Goal: Transaction & Acquisition: Purchase product/service

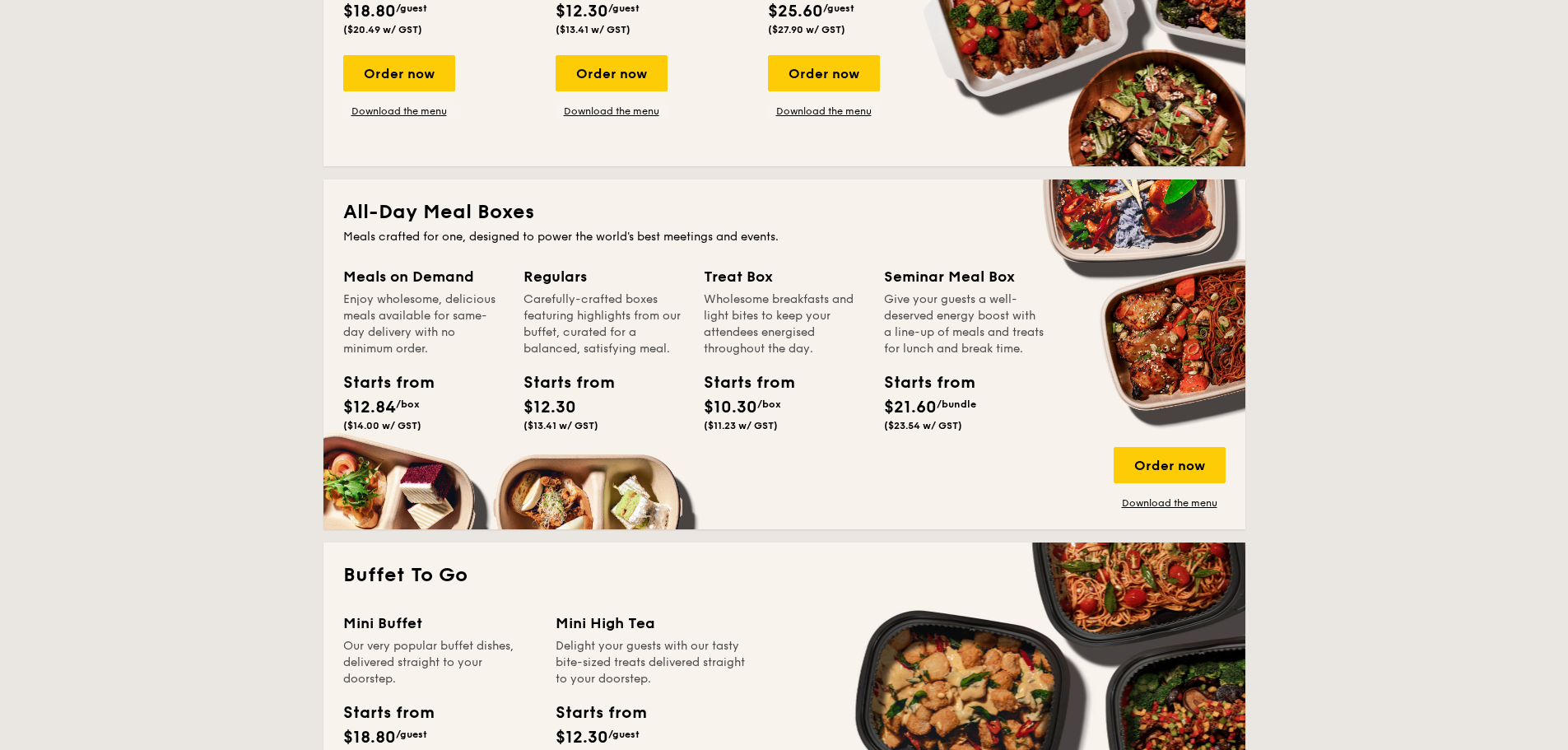
scroll to position [659, 0]
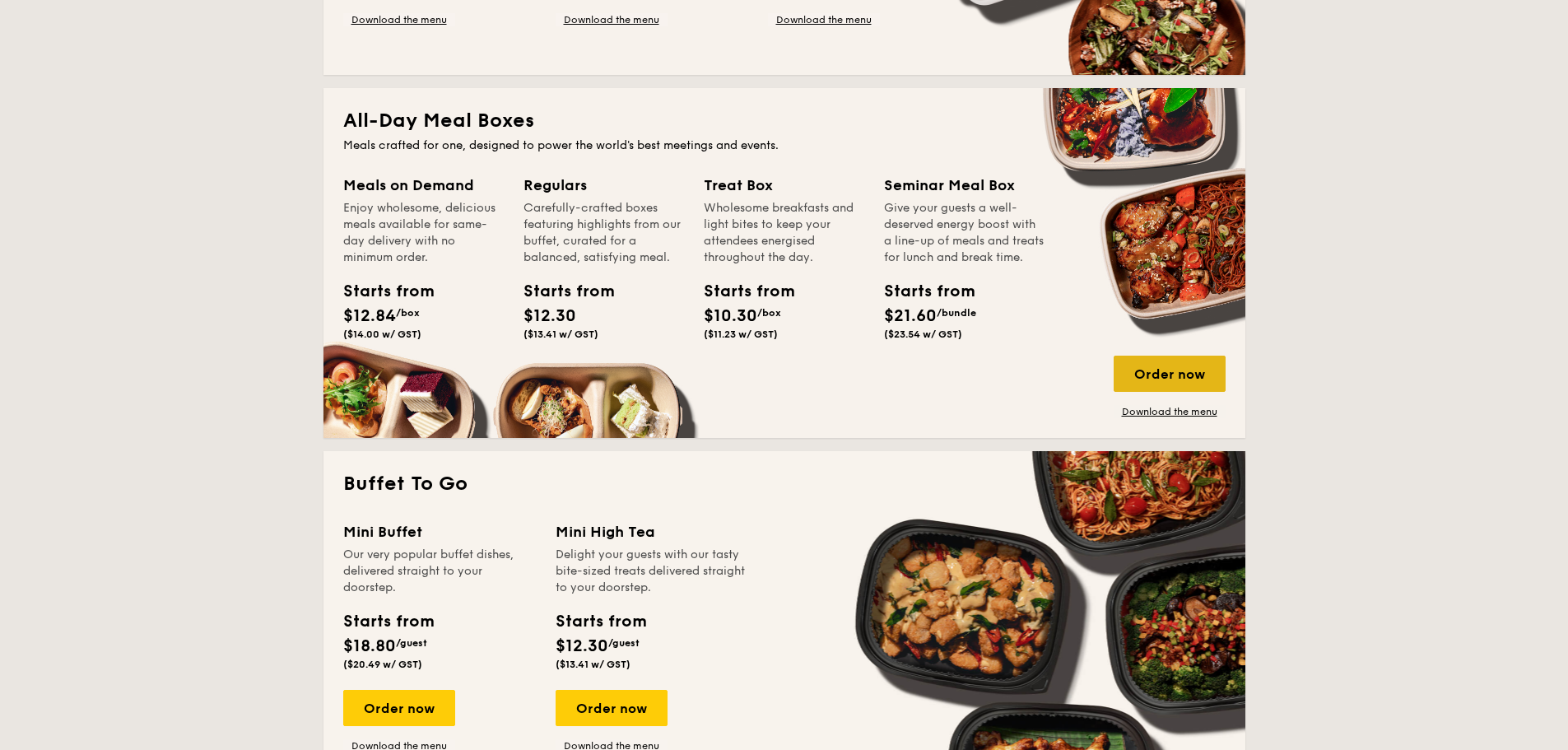
click at [1189, 365] on div "Order now" at bounding box center [1170, 373] width 112 height 36
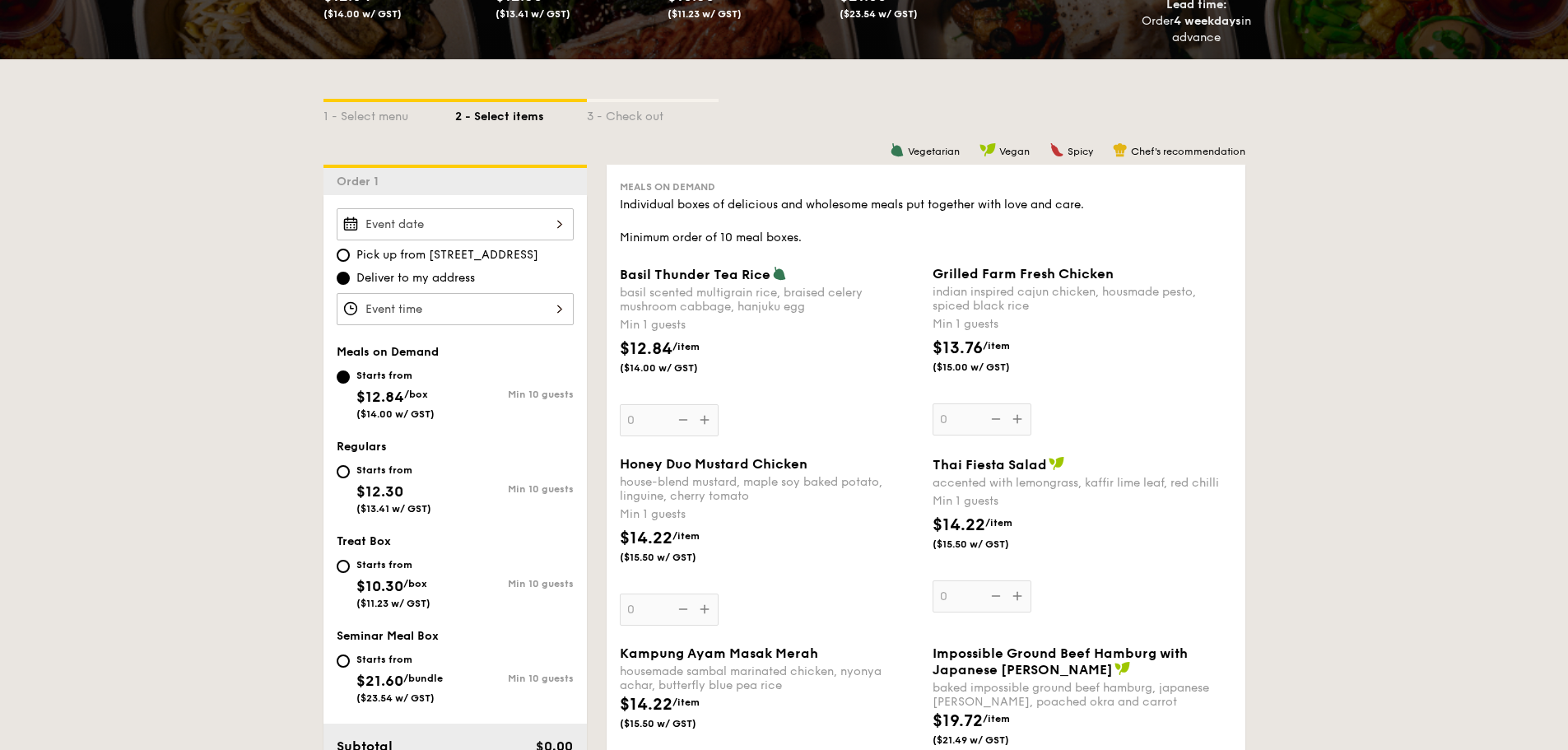
scroll to position [329, 0]
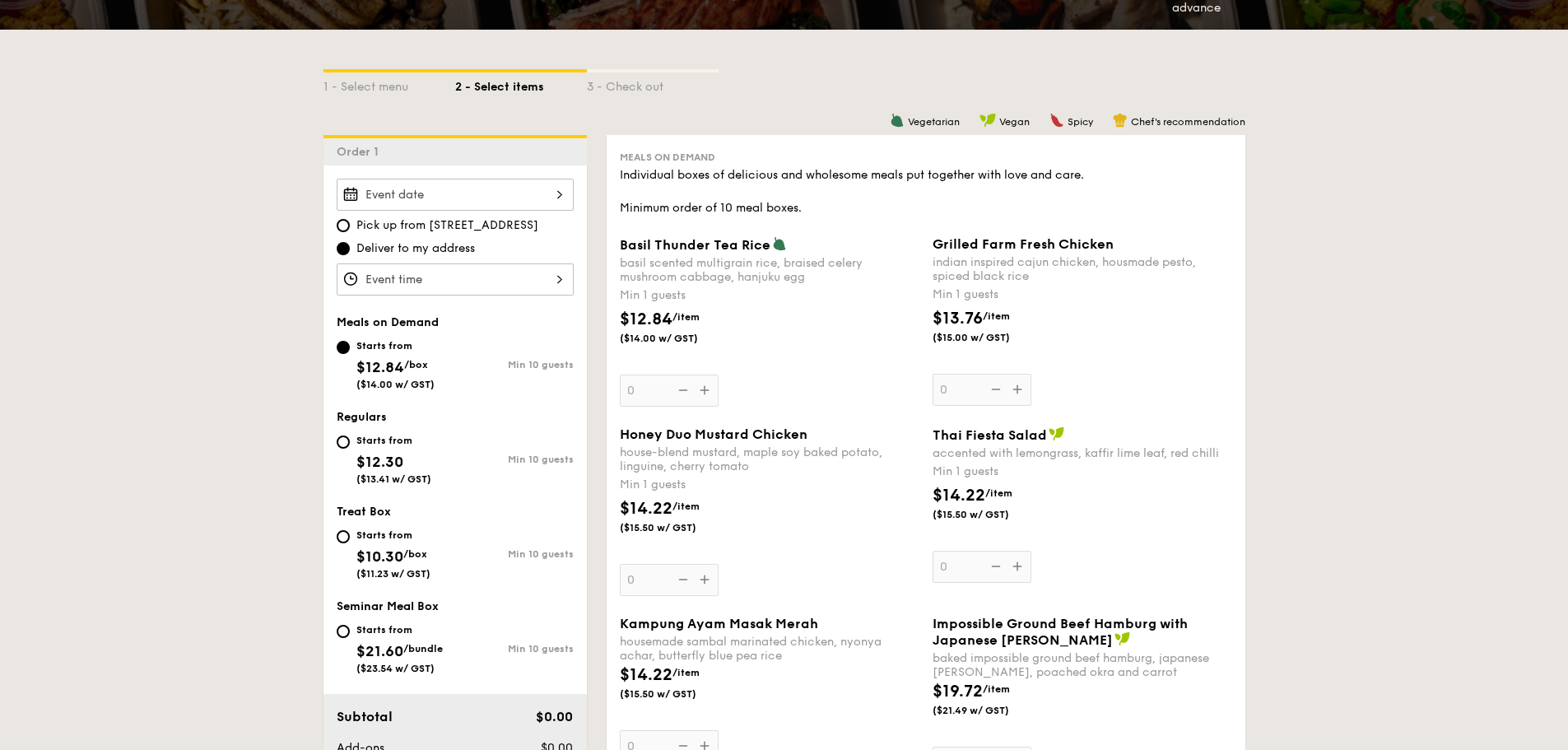
click at [477, 197] on div at bounding box center [454, 194] width 237 height 32
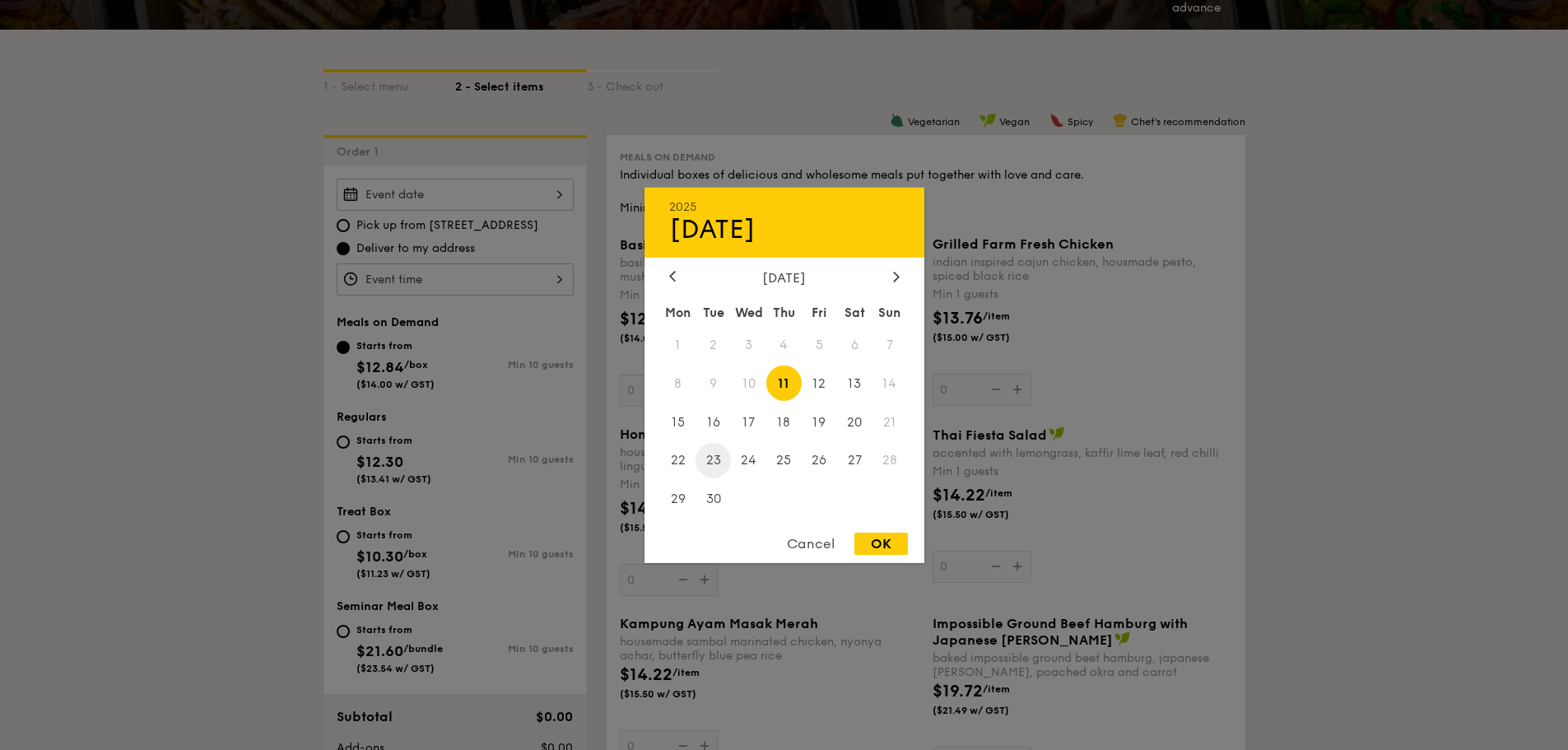
click at [715, 467] on span "23" at bounding box center [713, 461] width 35 height 35
click at [889, 545] on div "OK" at bounding box center [881, 544] width 53 height 22
type input "[DATE]"
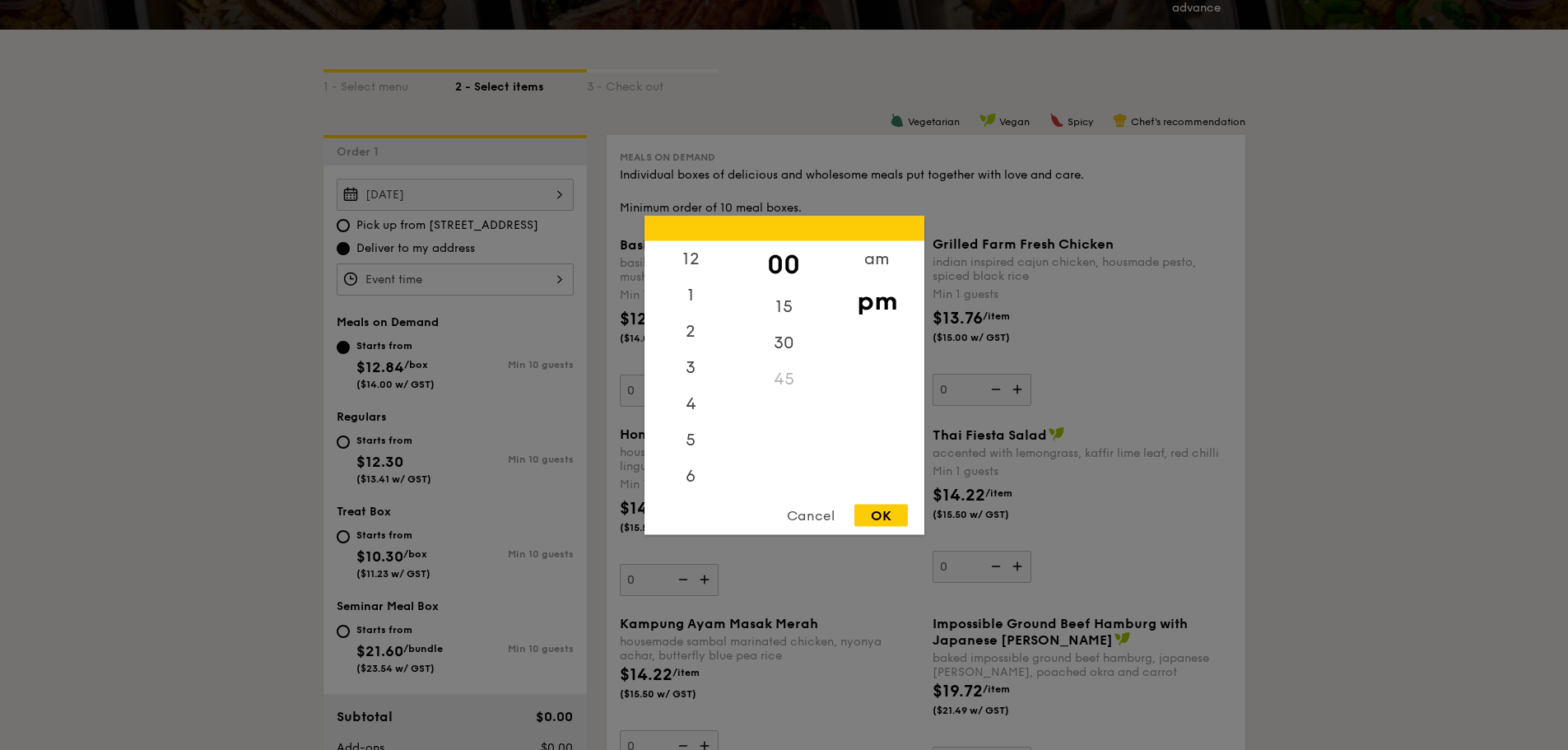
click at [451, 281] on div "12 1 2 3 4 5 6 7 8 9 10 11 00 15 30 45 am pm Cancel OK" at bounding box center [454, 279] width 237 height 32
click at [698, 468] on div "11" at bounding box center [691, 473] width 93 height 36
click at [691, 470] on div "11" at bounding box center [691, 473] width 93 height 36
click at [692, 482] on div "11" at bounding box center [691, 473] width 93 height 36
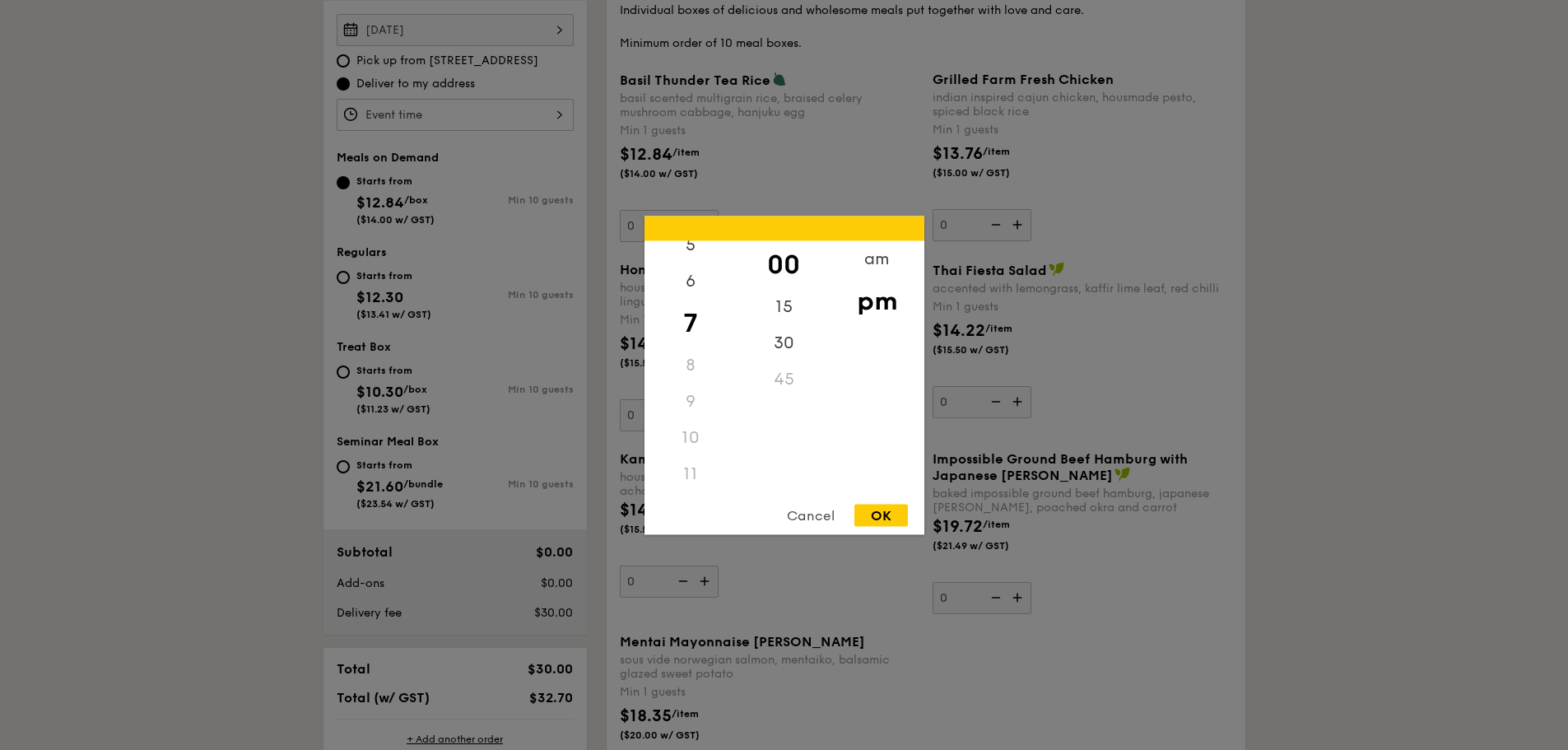
scroll to position [112, 0]
click at [876, 267] on div "am" at bounding box center [876, 264] width 93 height 48
click at [694, 474] on div "11" at bounding box center [691, 479] width 93 height 48
click at [790, 307] on div "15" at bounding box center [783, 312] width 93 height 48
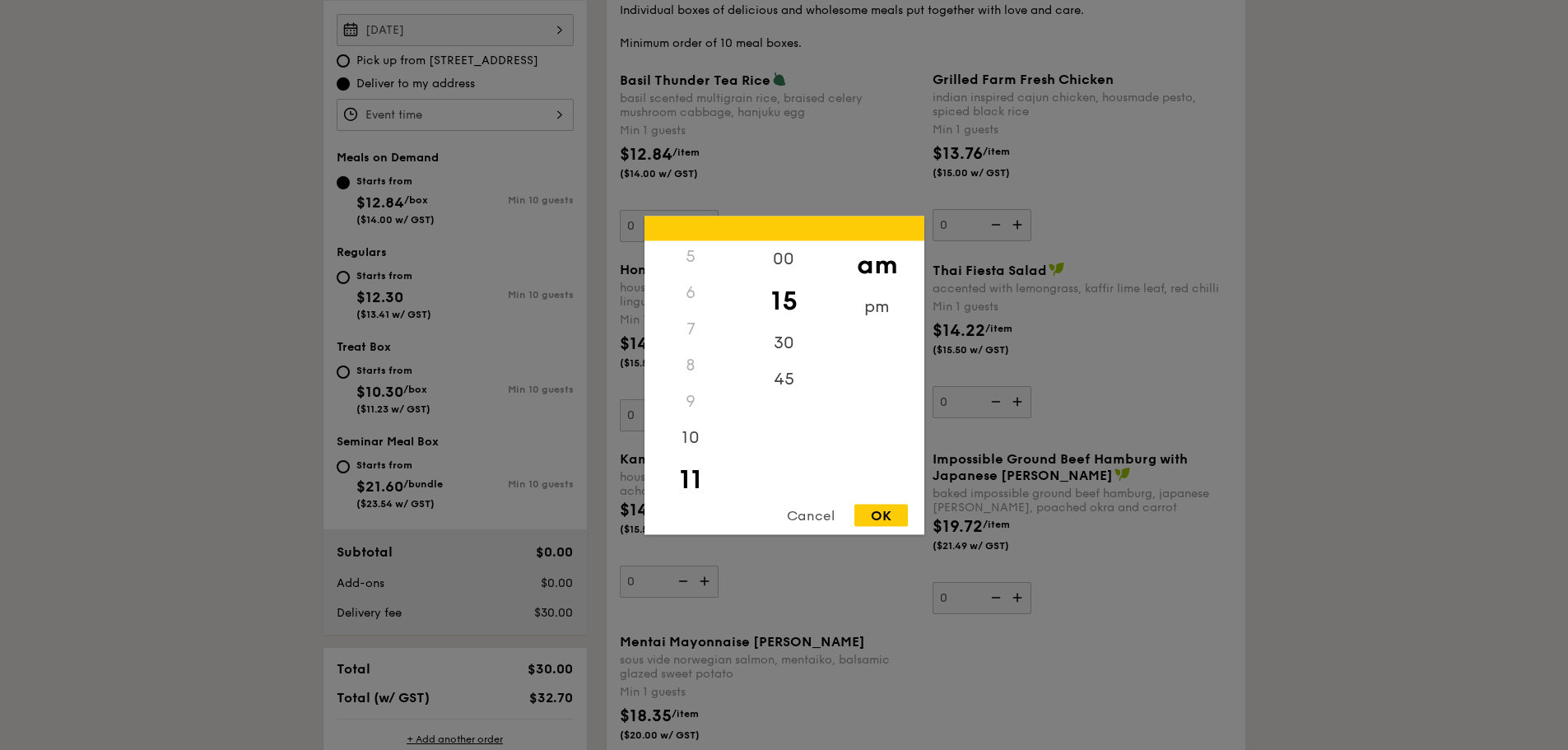
click at [886, 521] on div "OK" at bounding box center [881, 515] width 53 height 22
type input "11:15AM"
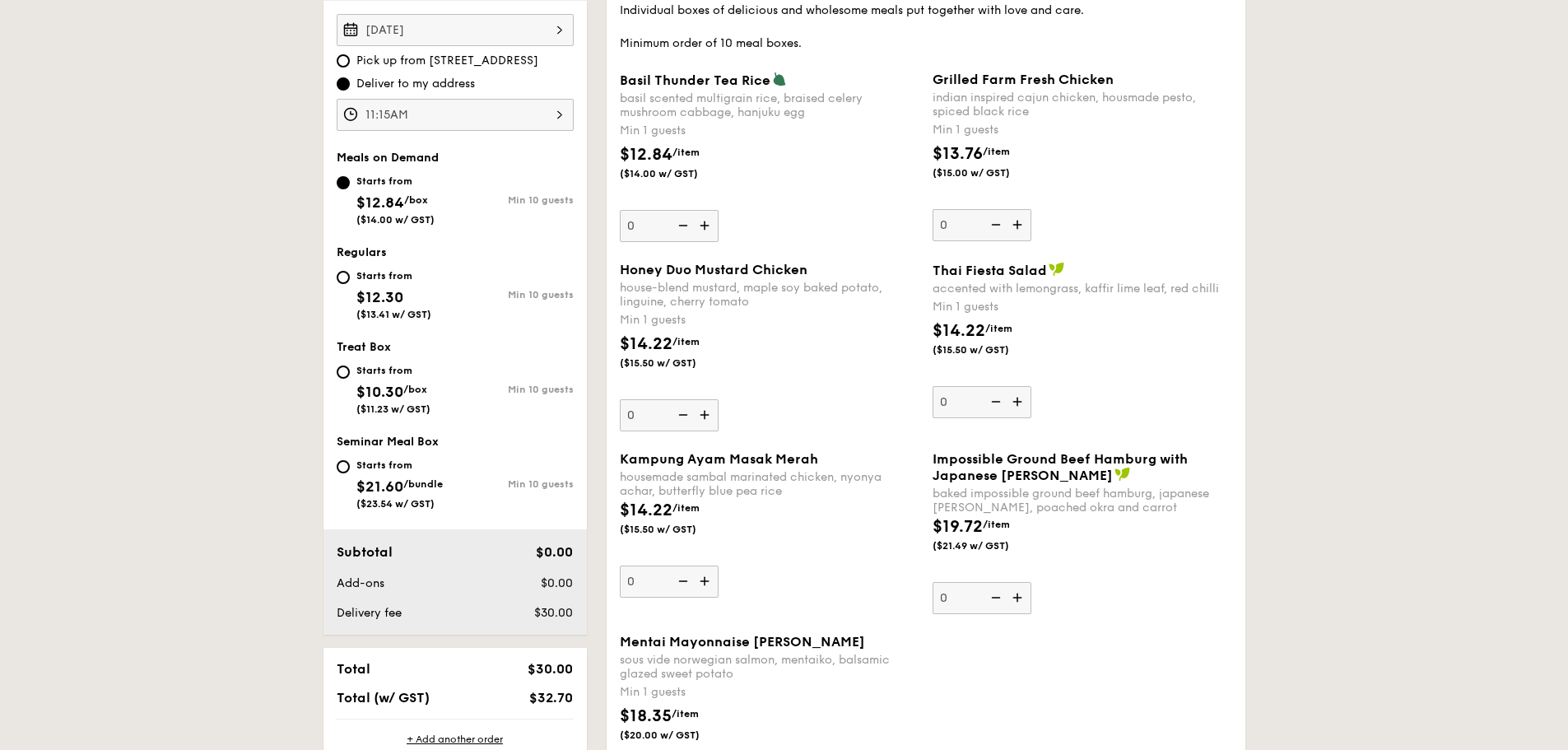
click at [389, 483] on span "$21.60" at bounding box center [380, 486] width 47 height 18
click at [350, 474] on input "Starts from $21.60 /bundle ($23.54 w/ GST) Min 10 guests" at bounding box center [343, 466] width 13 height 13
radio input "true"
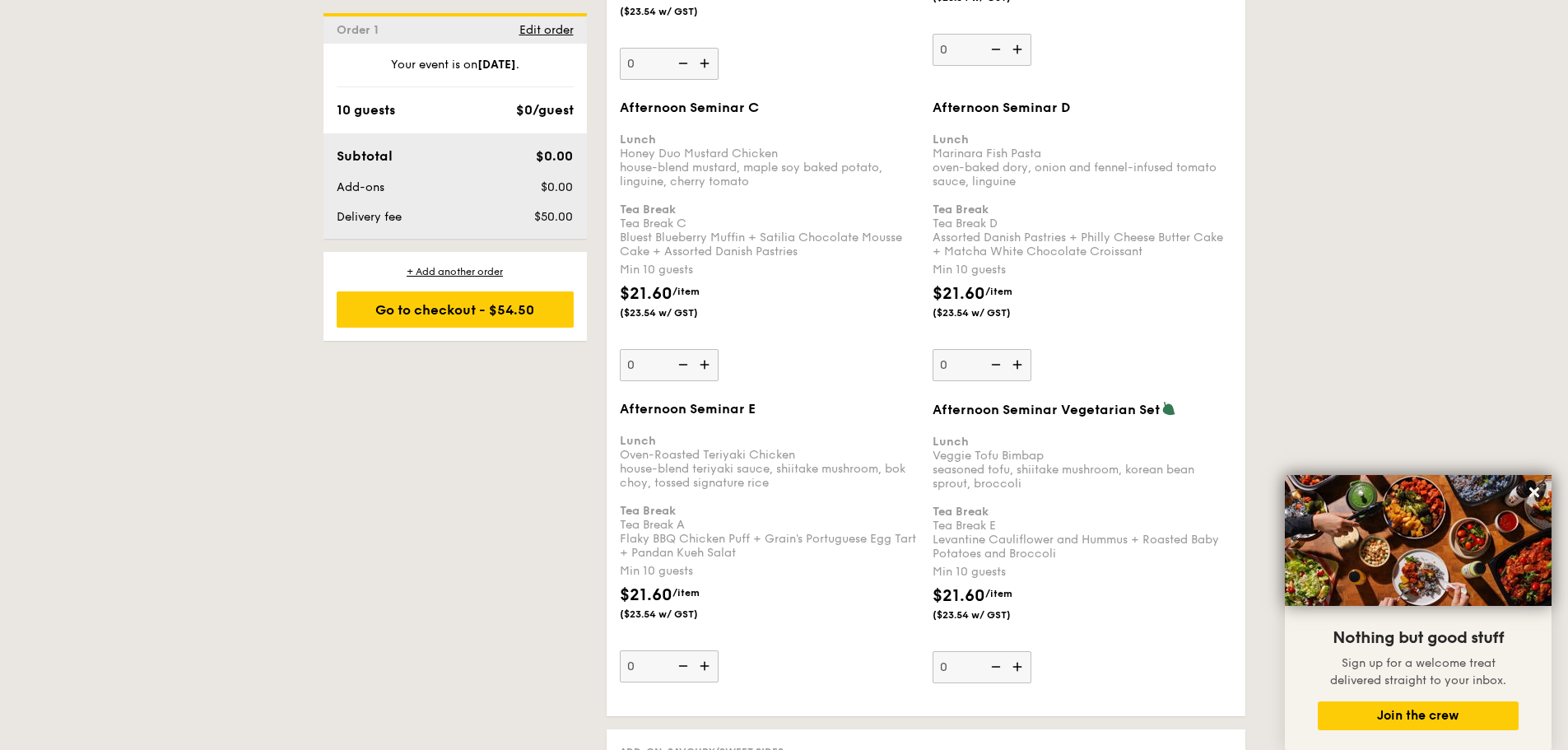
scroll to position [2963, 0]
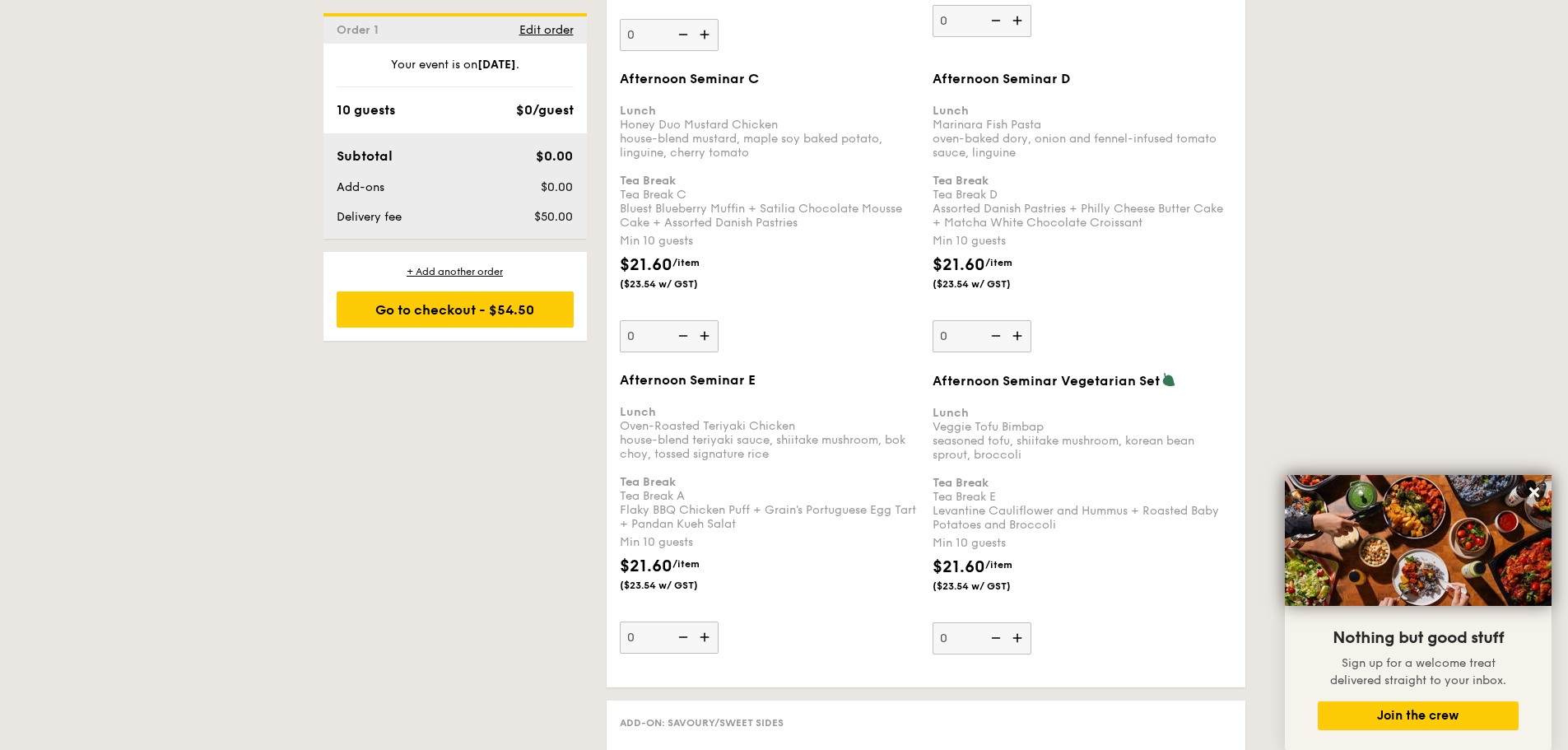
click at [705, 636] on img at bounding box center [706, 638] width 25 height 31
click at [705, 636] on input "0" at bounding box center [669, 638] width 99 height 32
type input "10"
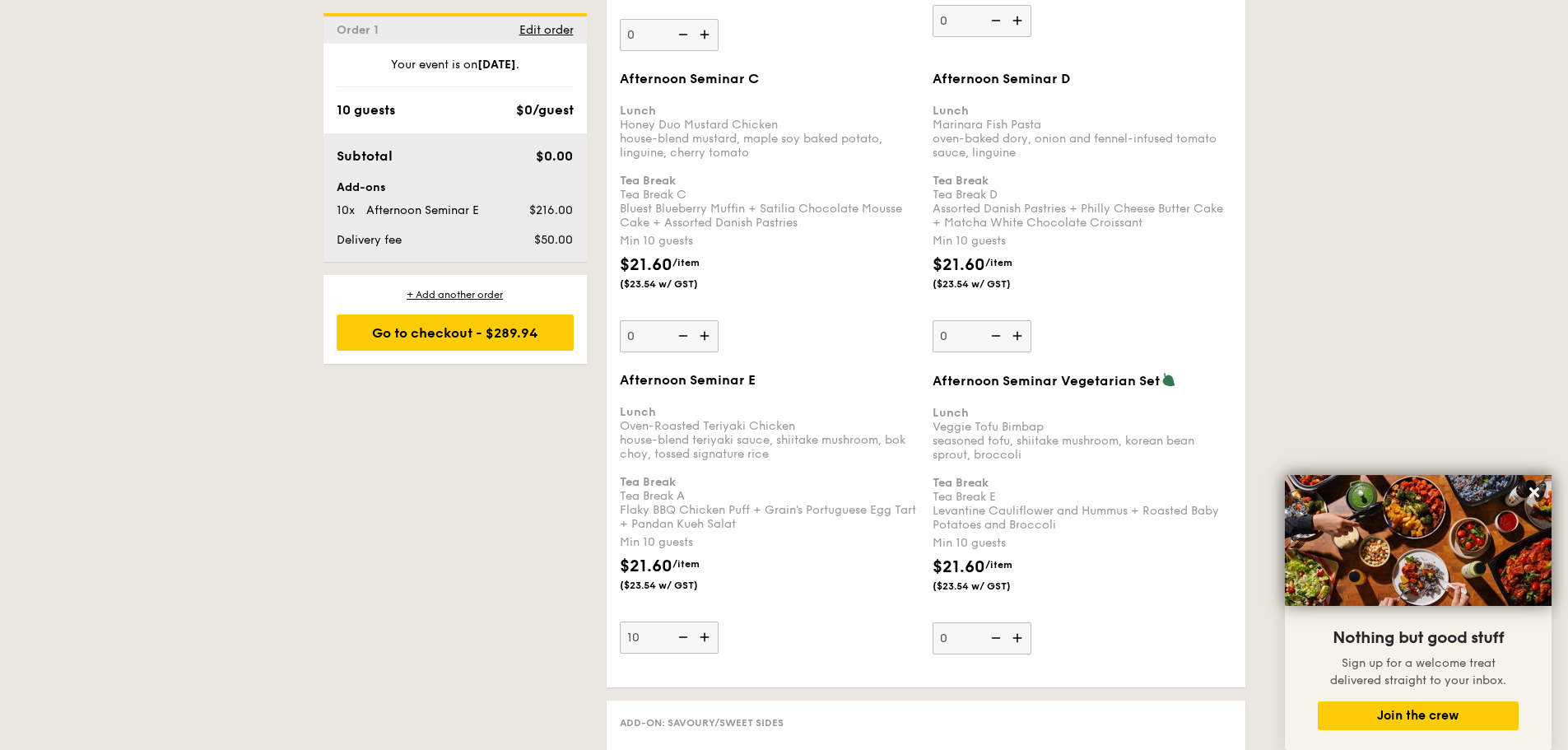
click at [426, 546] on div "1 - Select menu 2 - Select items 3 - Check out Order 1 [DATE] Lunch time Tea br…" at bounding box center [784, 182] width 948 height 5575
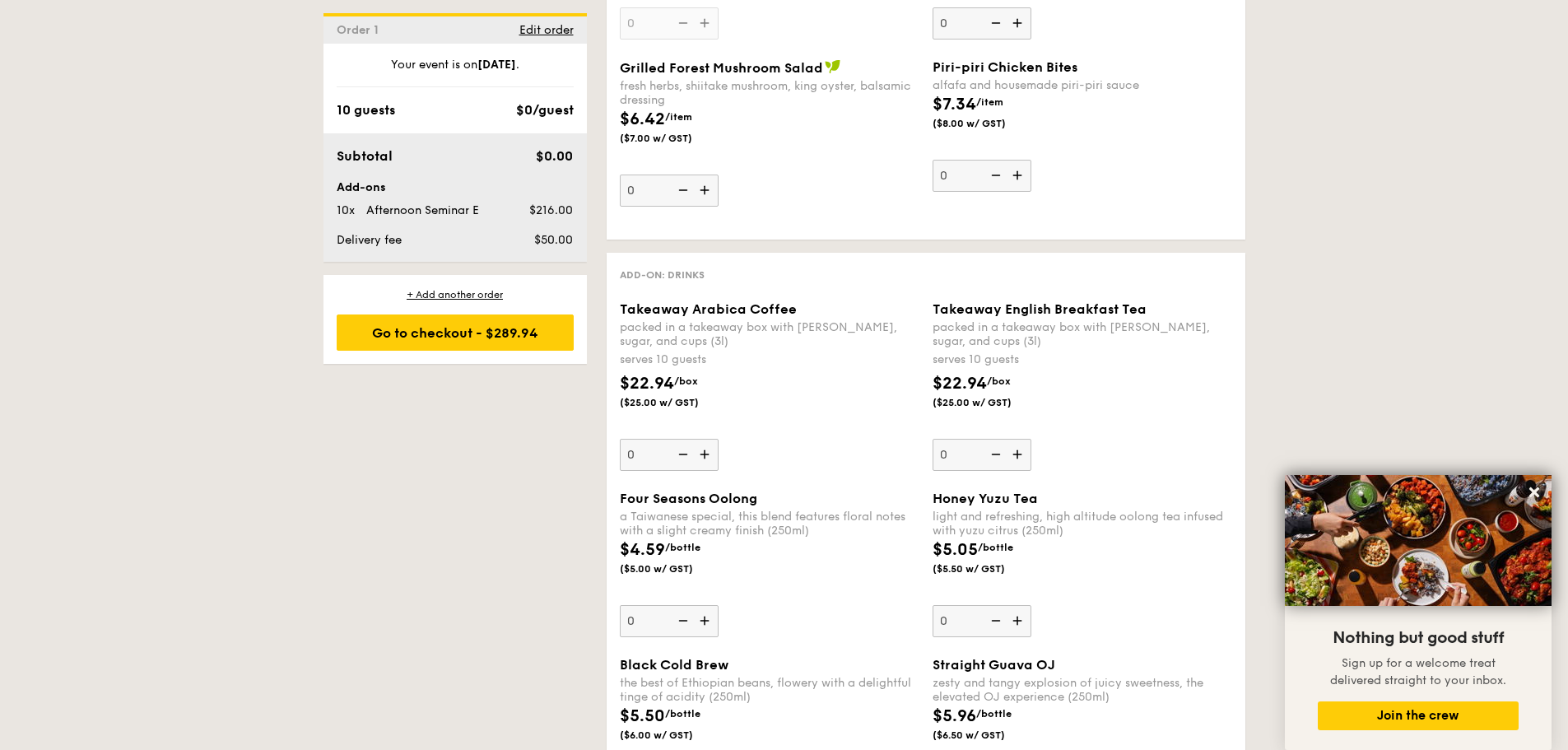
scroll to position [4445, 0]
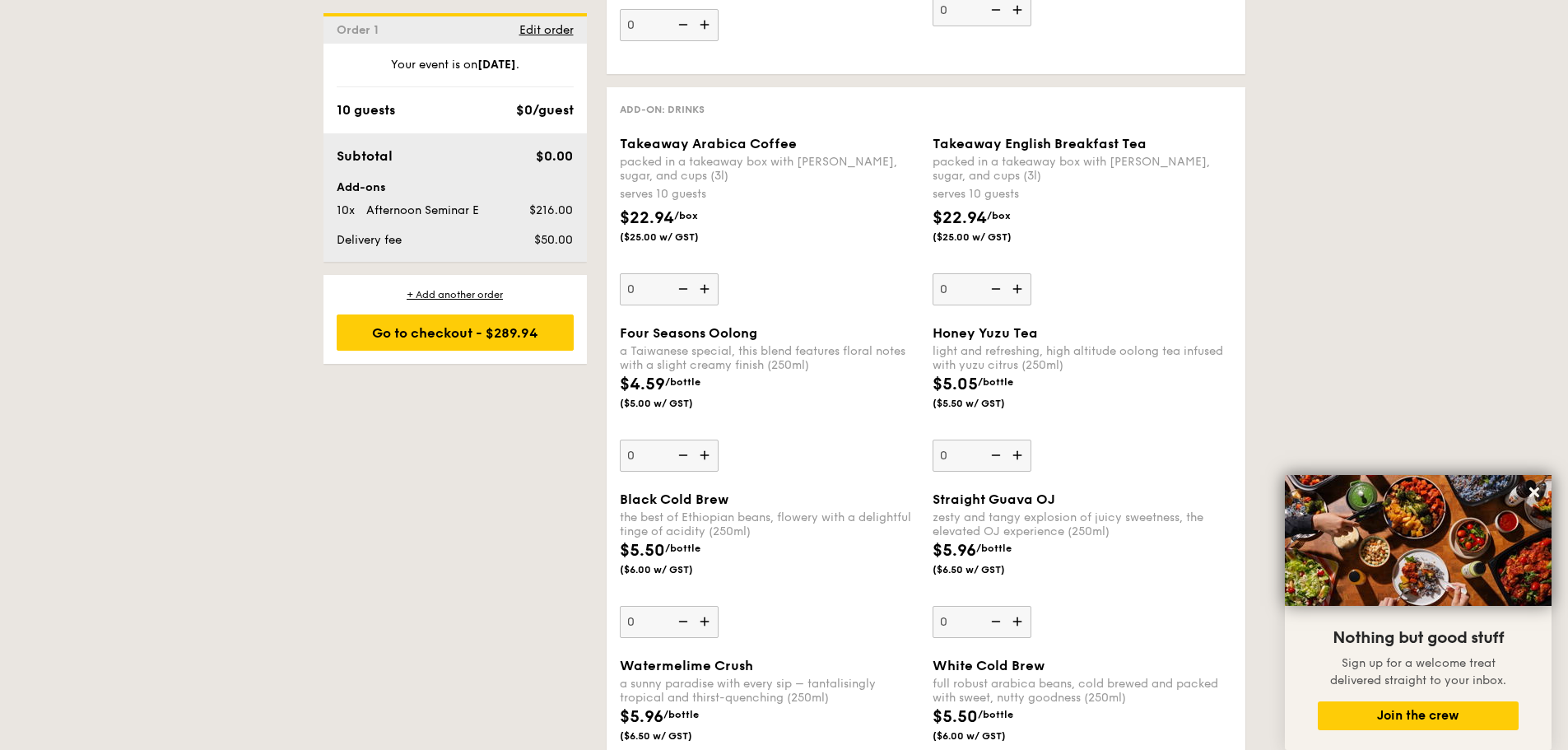
click at [1019, 451] on img at bounding box center [1019, 455] width 25 height 31
click at [1019, 451] on input "0" at bounding box center [981, 455] width 99 height 32
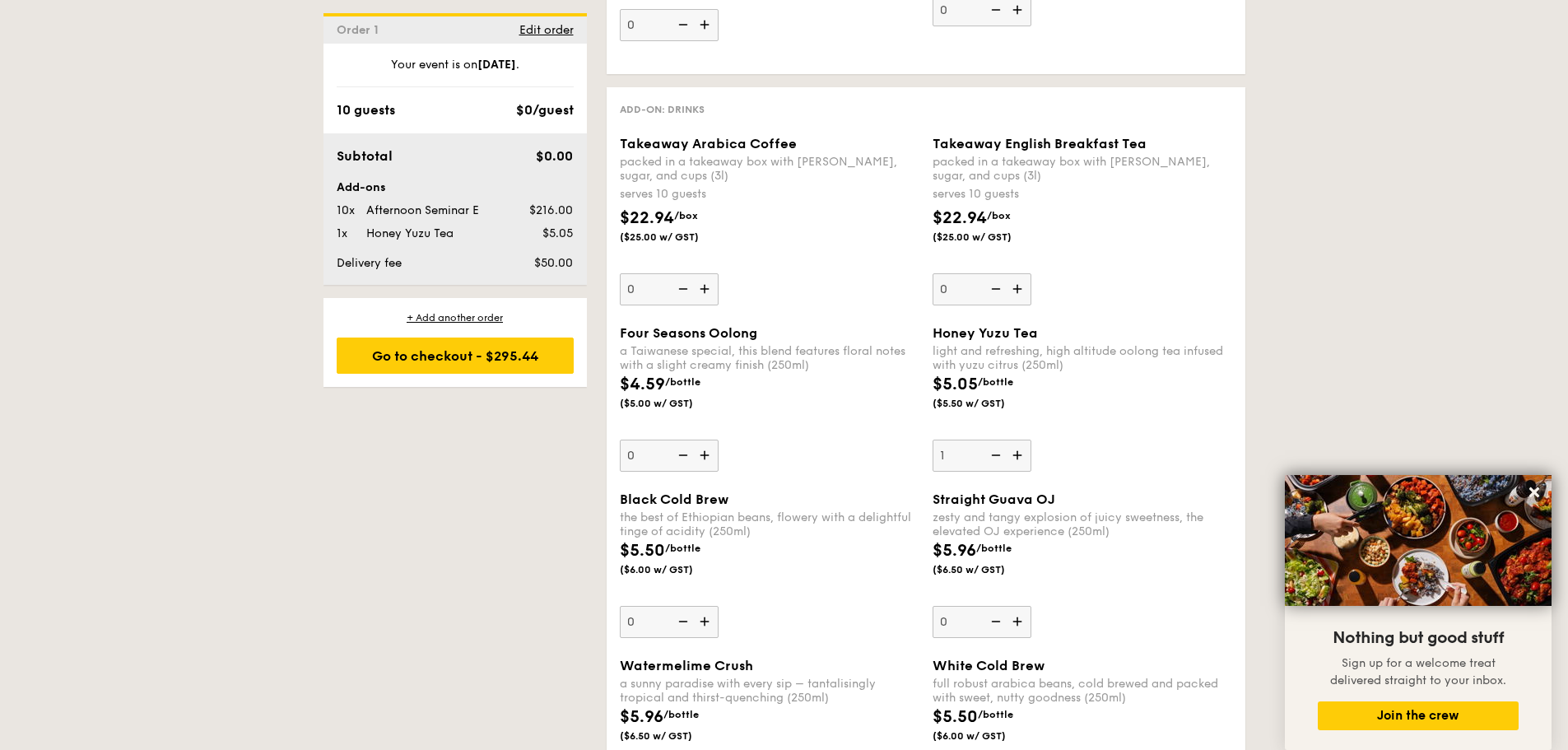
click at [1019, 451] on img at bounding box center [1019, 455] width 25 height 31
click at [1019, 451] on input "1" at bounding box center [981, 455] width 99 height 32
click at [1019, 451] on img at bounding box center [1019, 455] width 25 height 31
click at [1019, 451] on input "2" at bounding box center [981, 455] width 99 height 32
click at [1019, 451] on img at bounding box center [1019, 455] width 25 height 31
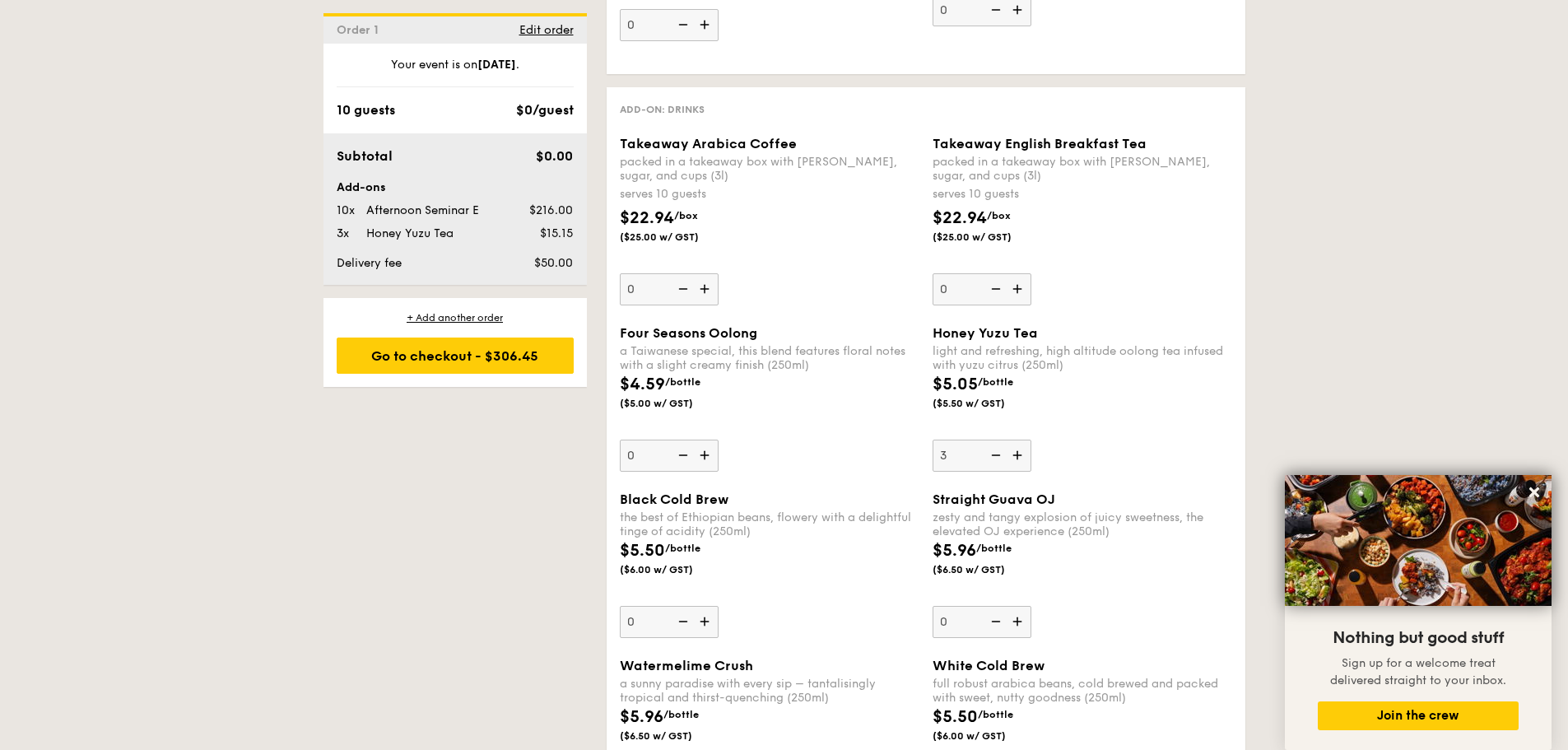
click at [1019, 451] on input "3" at bounding box center [981, 455] width 99 height 32
type input "4"
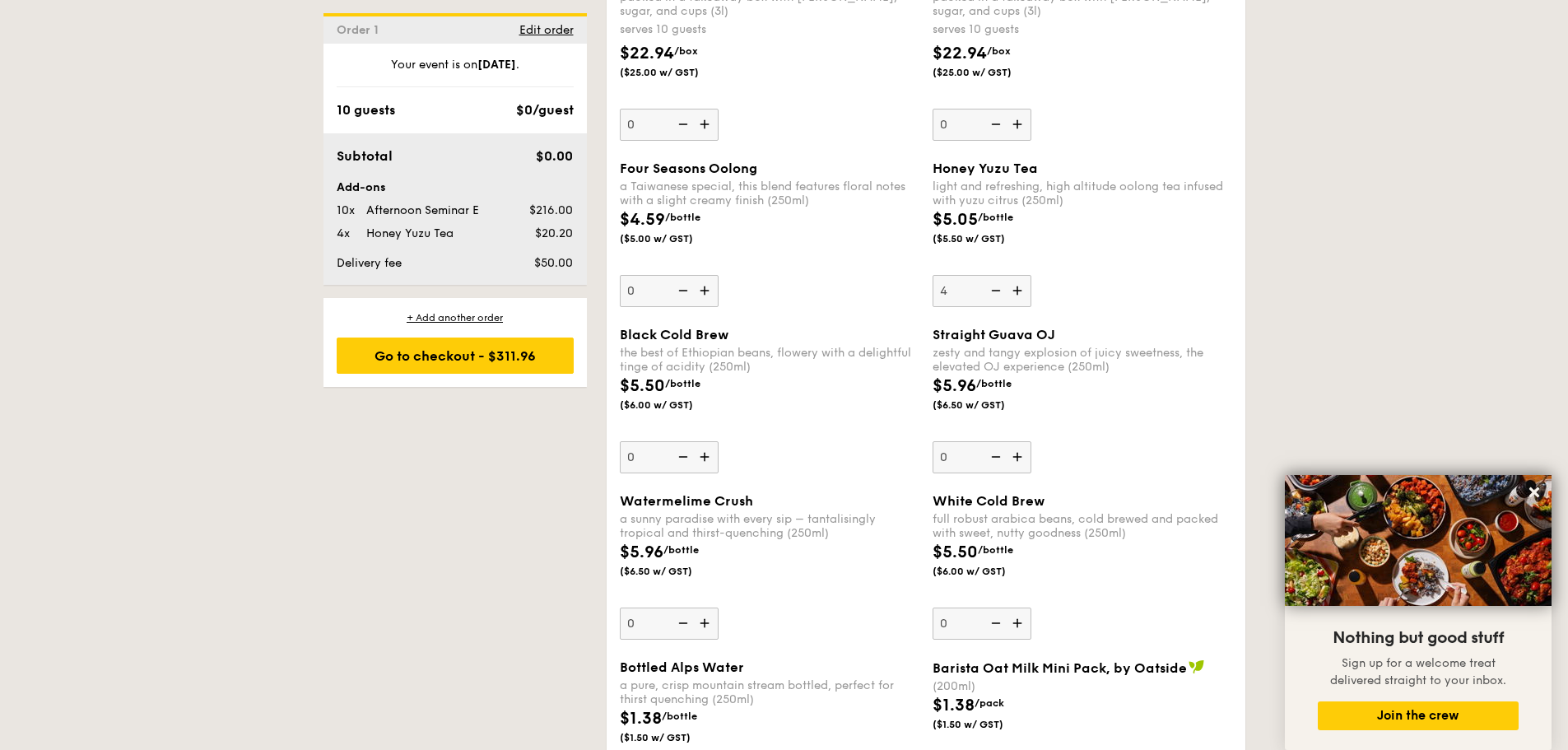
click at [1021, 453] on img at bounding box center [1019, 457] width 25 height 31
click at [1021, 453] on input "0" at bounding box center [981, 457] width 99 height 32
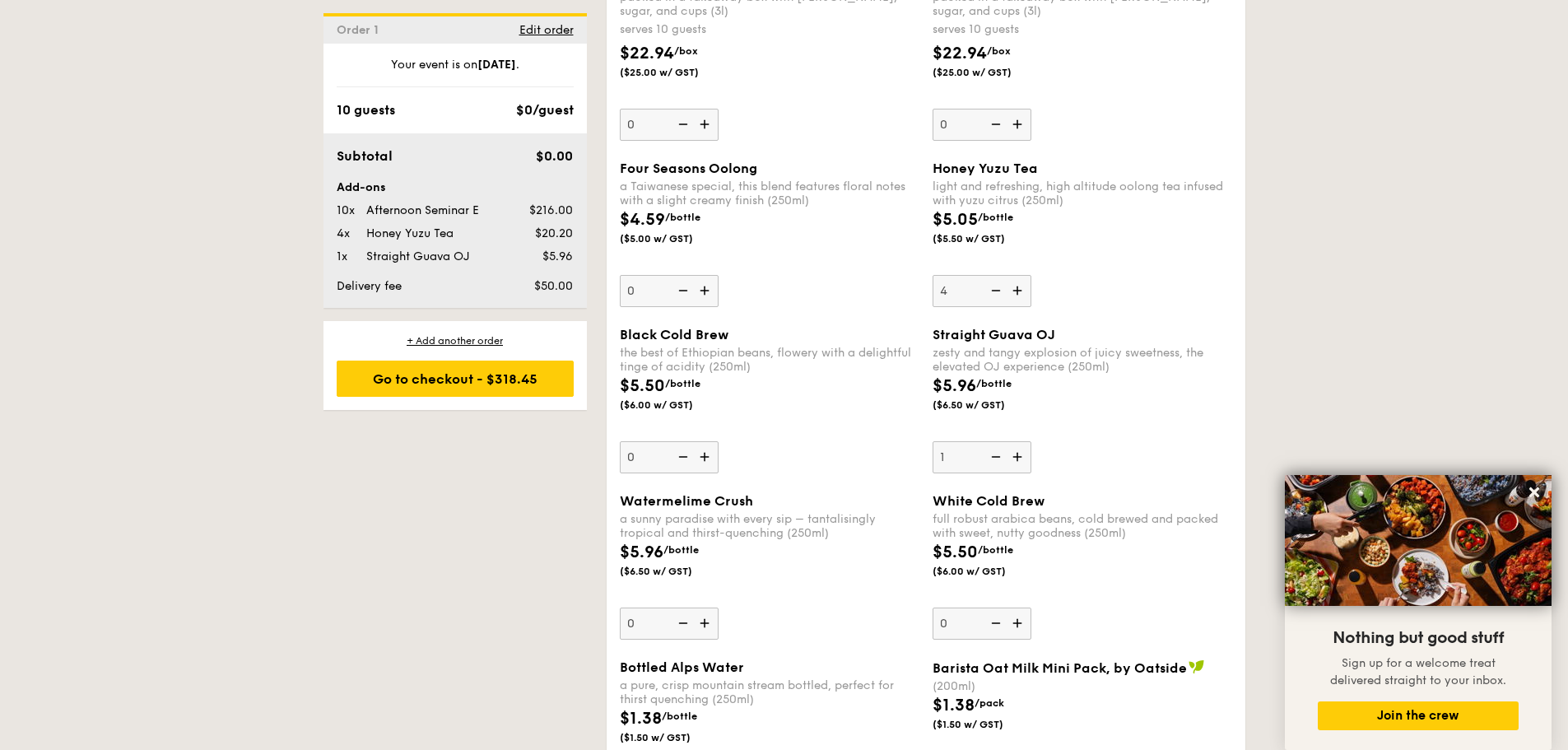
click at [1021, 453] on img at bounding box center [1019, 457] width 25 height 31
click at [1021, 453] on input "1" at bounding box center [981, 457] width 99 height 32
click at [1021, 453] on img at bounding box center [1019, 457] width 25 height 31
click at [1021, 453] on input "2" at bounding box center [981, 457] width 99 height 32
type input "3"
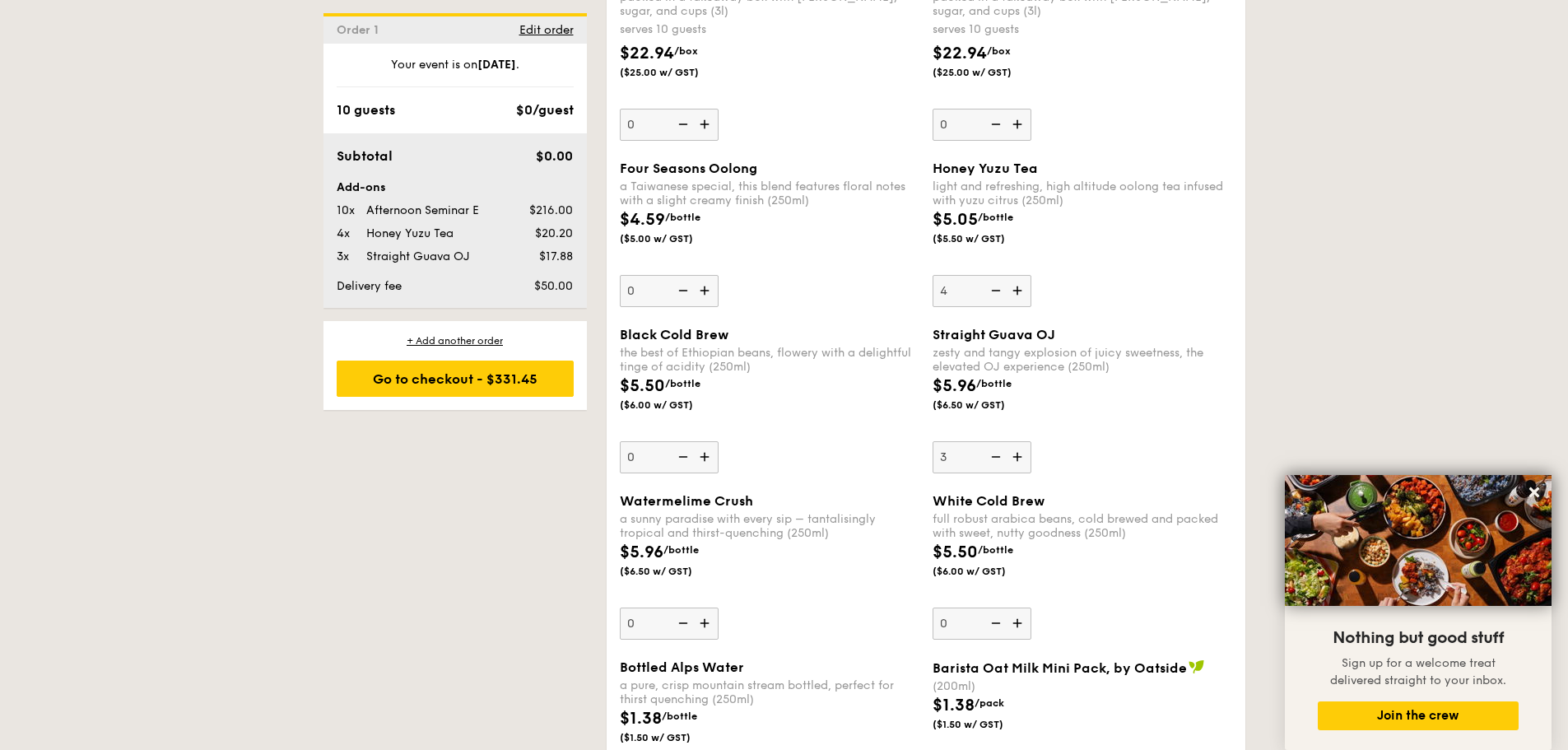
click at [702, 628] on img at bounding box center [706, 623] width 25 height 31
click at [702, 628] on input "0" at bounding box center [669, 623] width 99 height 32
click at [702, 628] on img at bounding box center [706, 623] width 25 height 31
click at [702, 628] on input "1" at bounding box center [669, 623] width 99 height 32
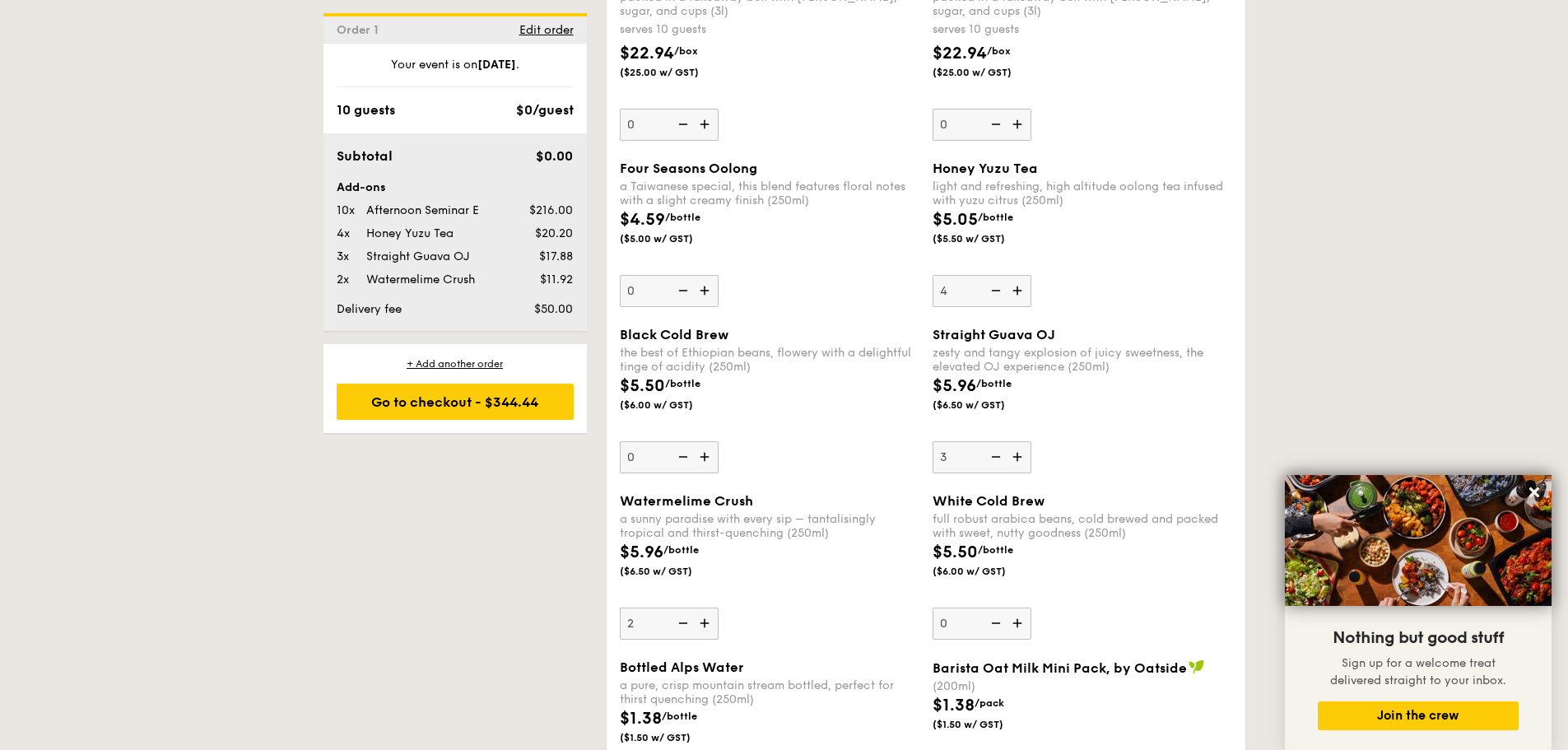
click at [702, 628] on img at bounding box center [706, 623] width 25 height 31
click at [702, 628] on input "2" at bounding box center [669, 623] width 99 height 32
type input "3"
click at [525, 413] on div "Go to checkout - $350.94" at bounding box center [454, 401] width 237 height 36
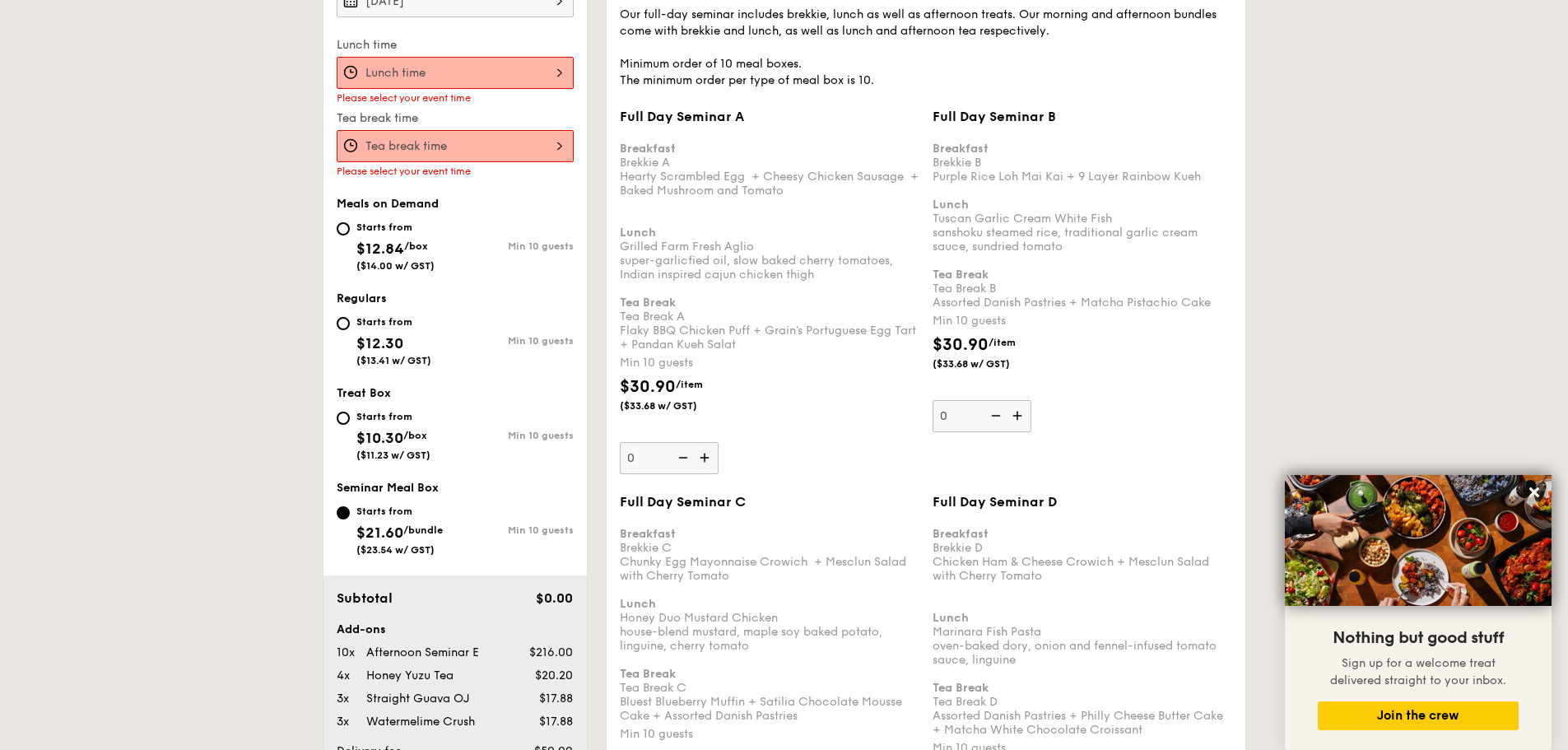
scroll to position [439, 0]
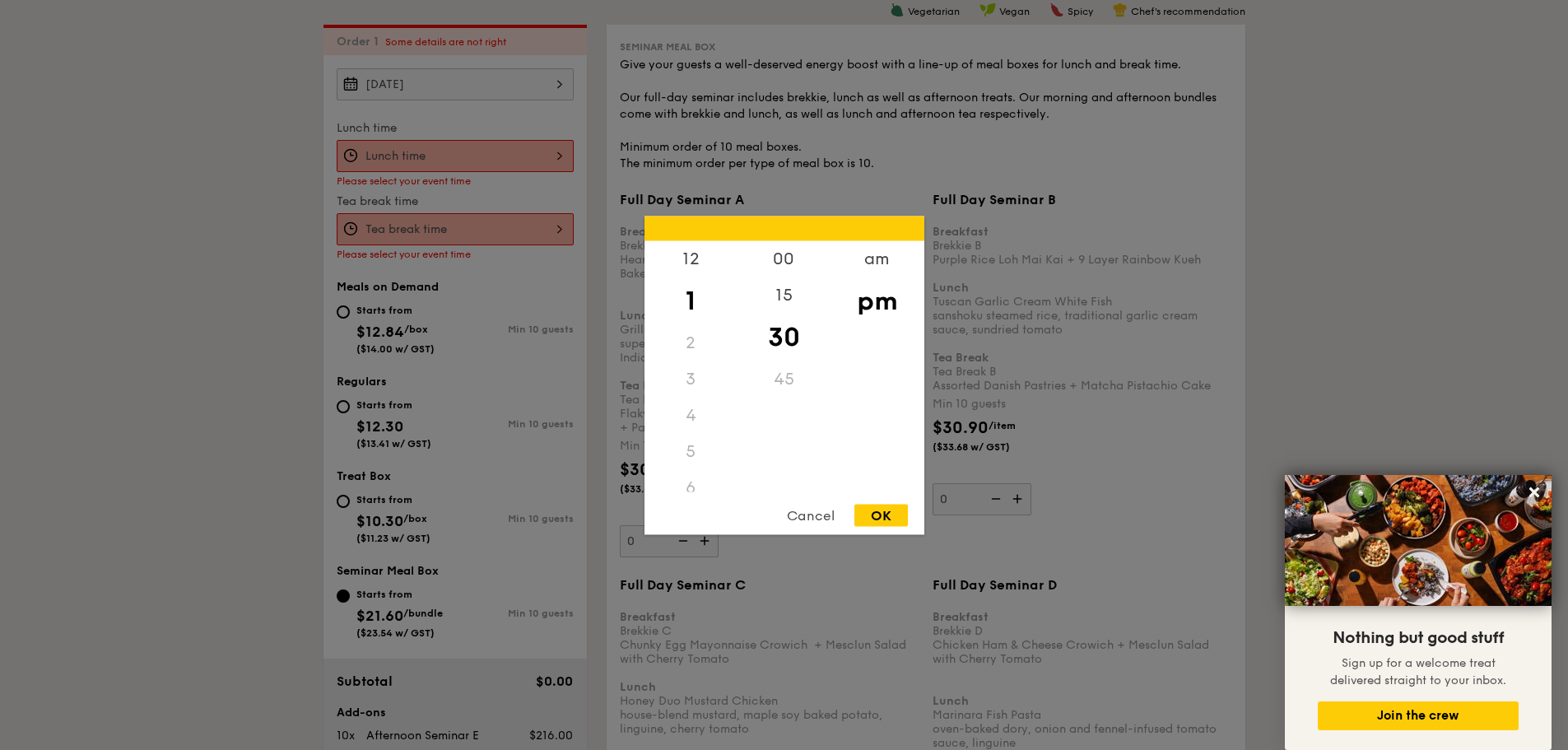
click at [460, 167] on div "12 1 2 3 4 5 6 7 8 9 10 11 00 15 30 45 am pm Cancel OK" at bounding box center [454, 156] width 237 height 32
click at [898, 260] on div "am" at bounding box center [876, 264] width 93 height 48
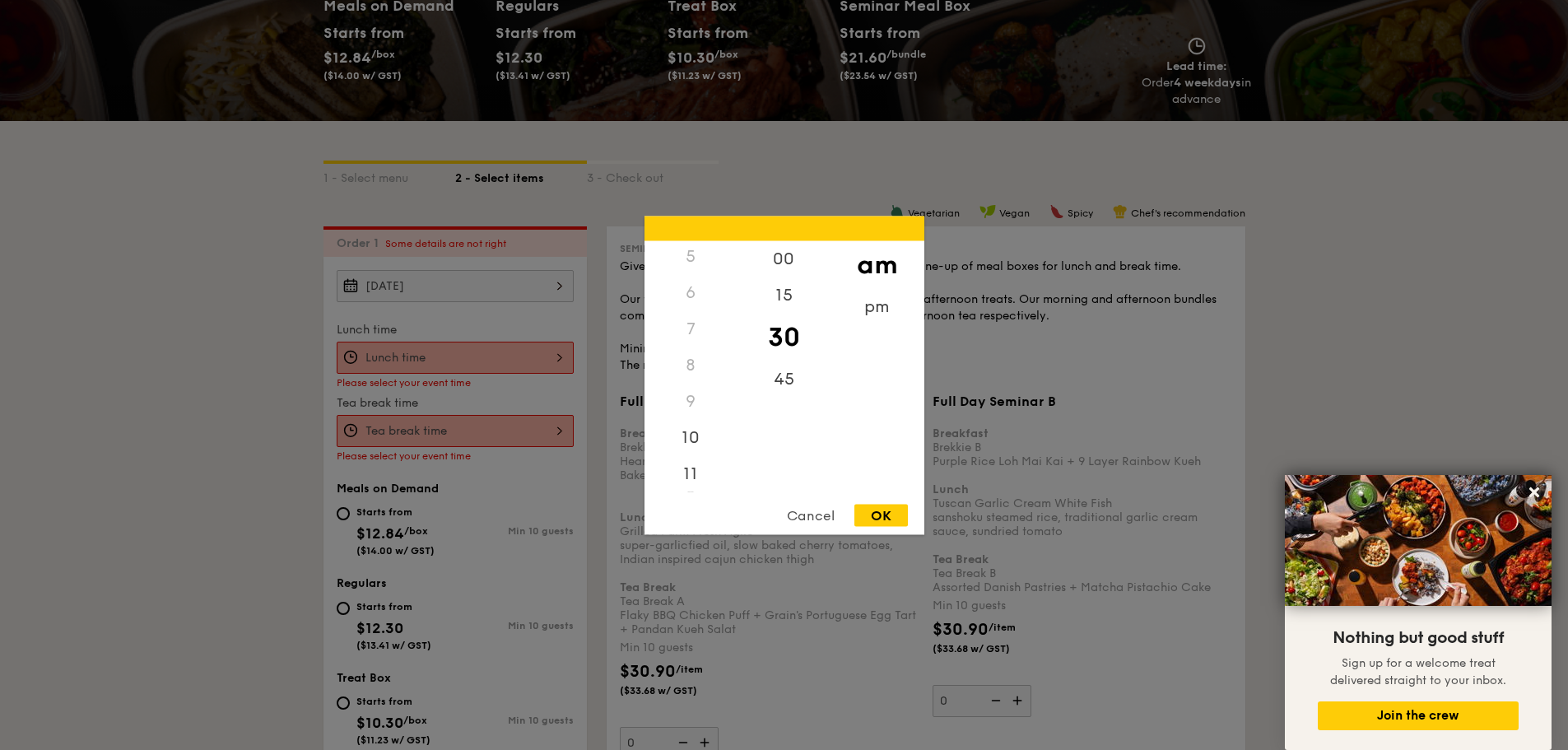
scroll to position [275, 0]
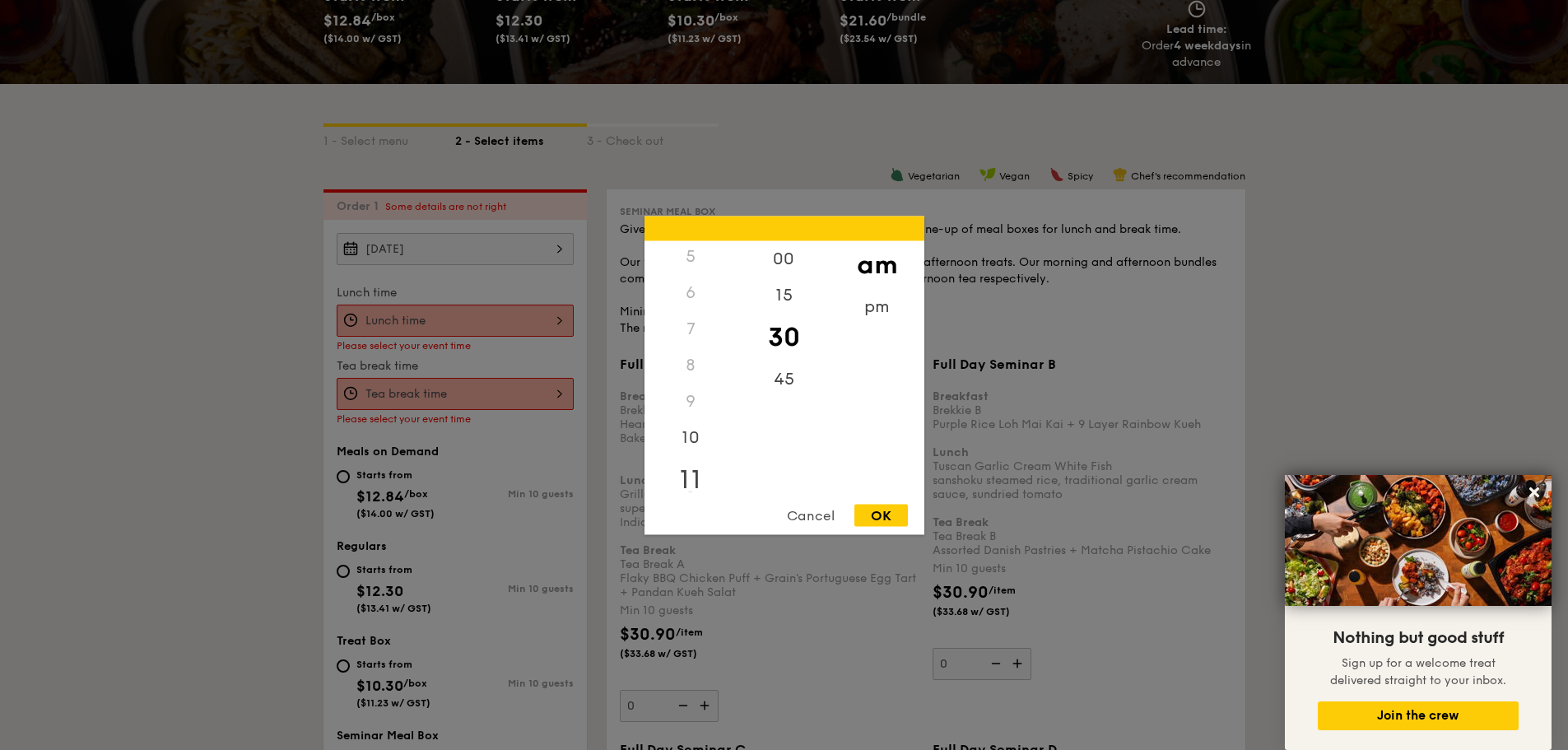
click at [706, 478] on div "11" at bounding box center [691, 479] width 93 height 48
click at [786, 288] on div "15" at bounding box center [783, 300] width 93 height 48
click at [881, 516] on div "OK" at bounding box center [881, 515] width 53 height 22
type input "11:15AM"
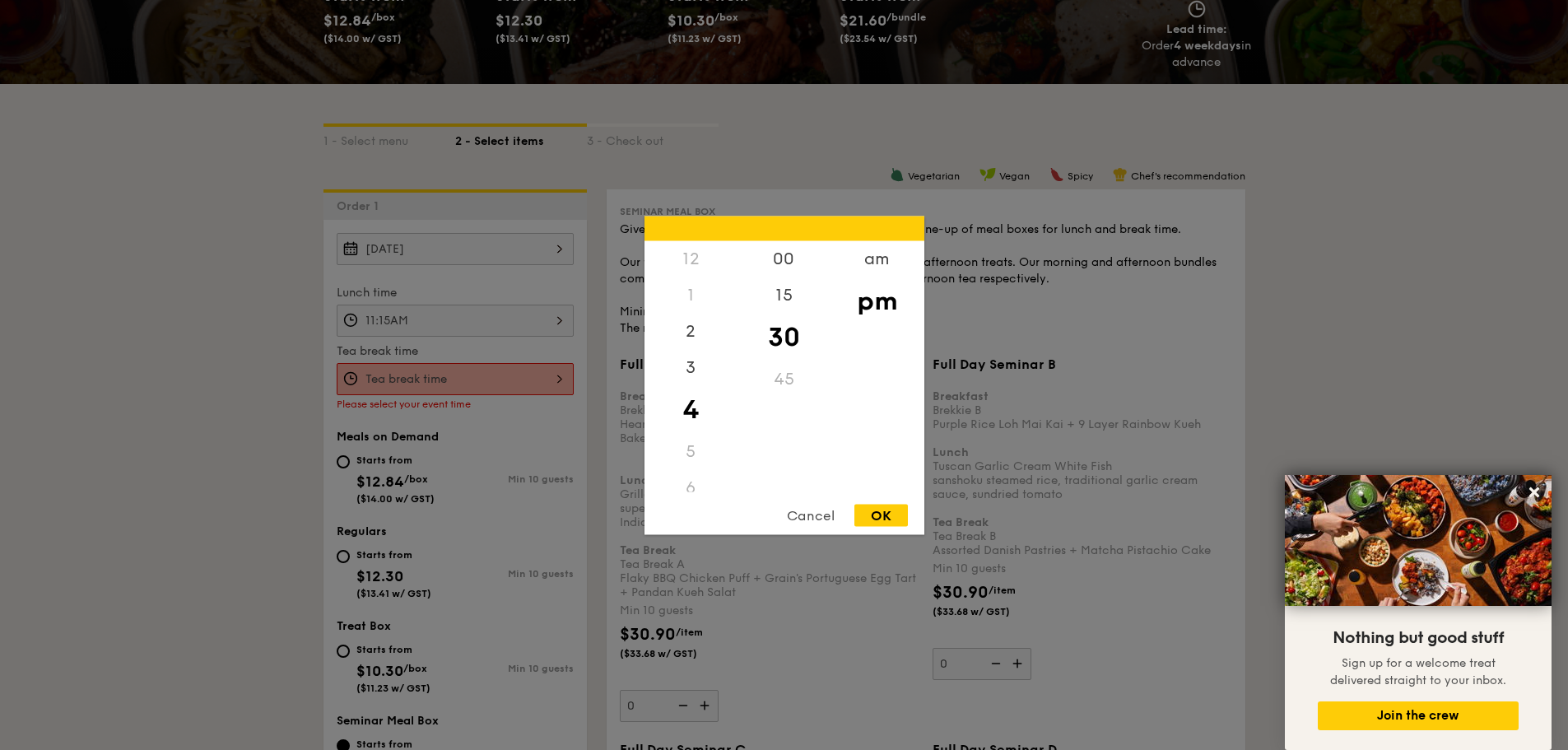
click at [516, 387] on div "12 1 2 3 4 5 6 7 8 9 10 11 00 15 30 45 am pm Cancel OK" at bounding box center [454, 379] width 237 height 32
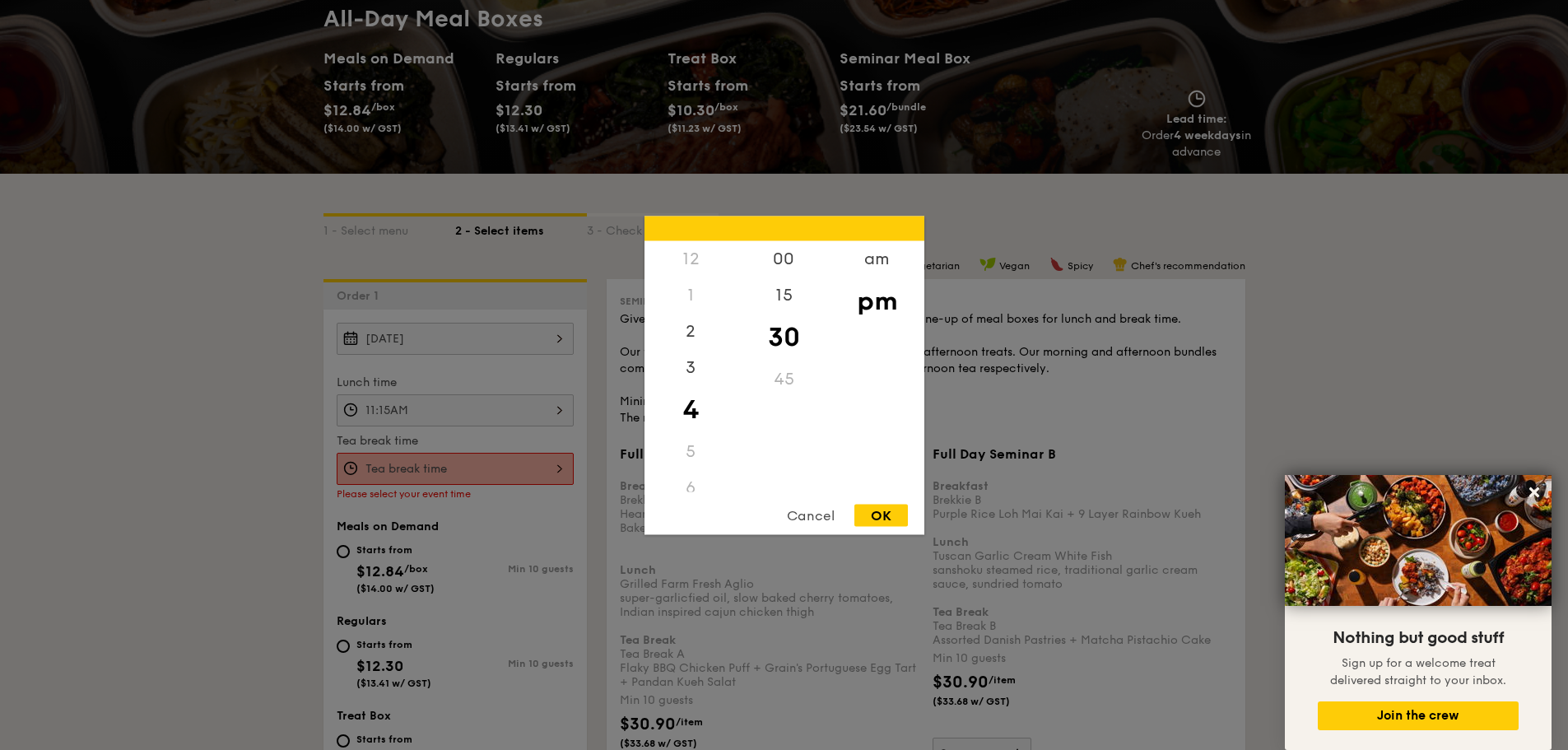
scroll to position [28, 0]
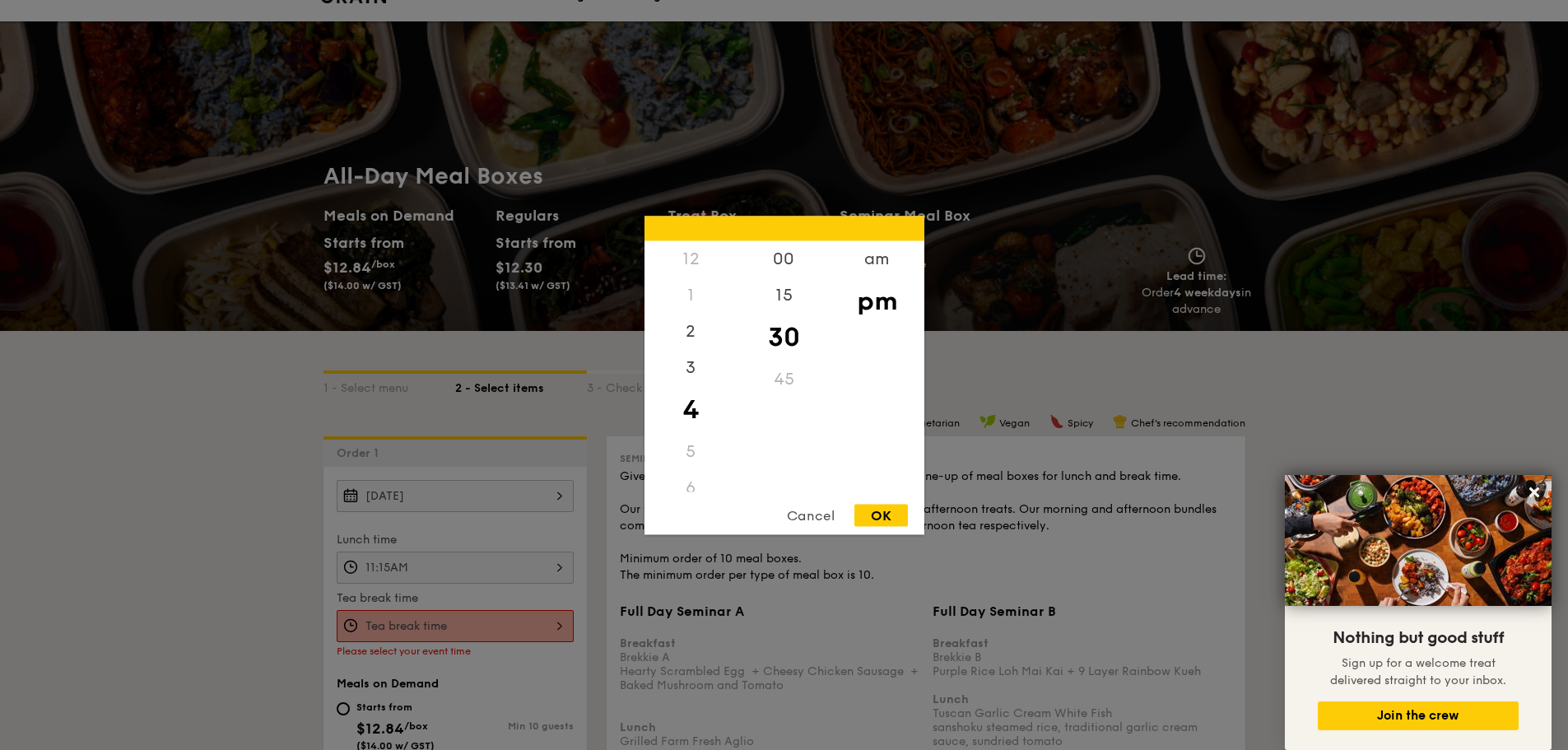
click at [791, 516] on div "Cancel" at bounding box center [811, 515] width 81 height 22
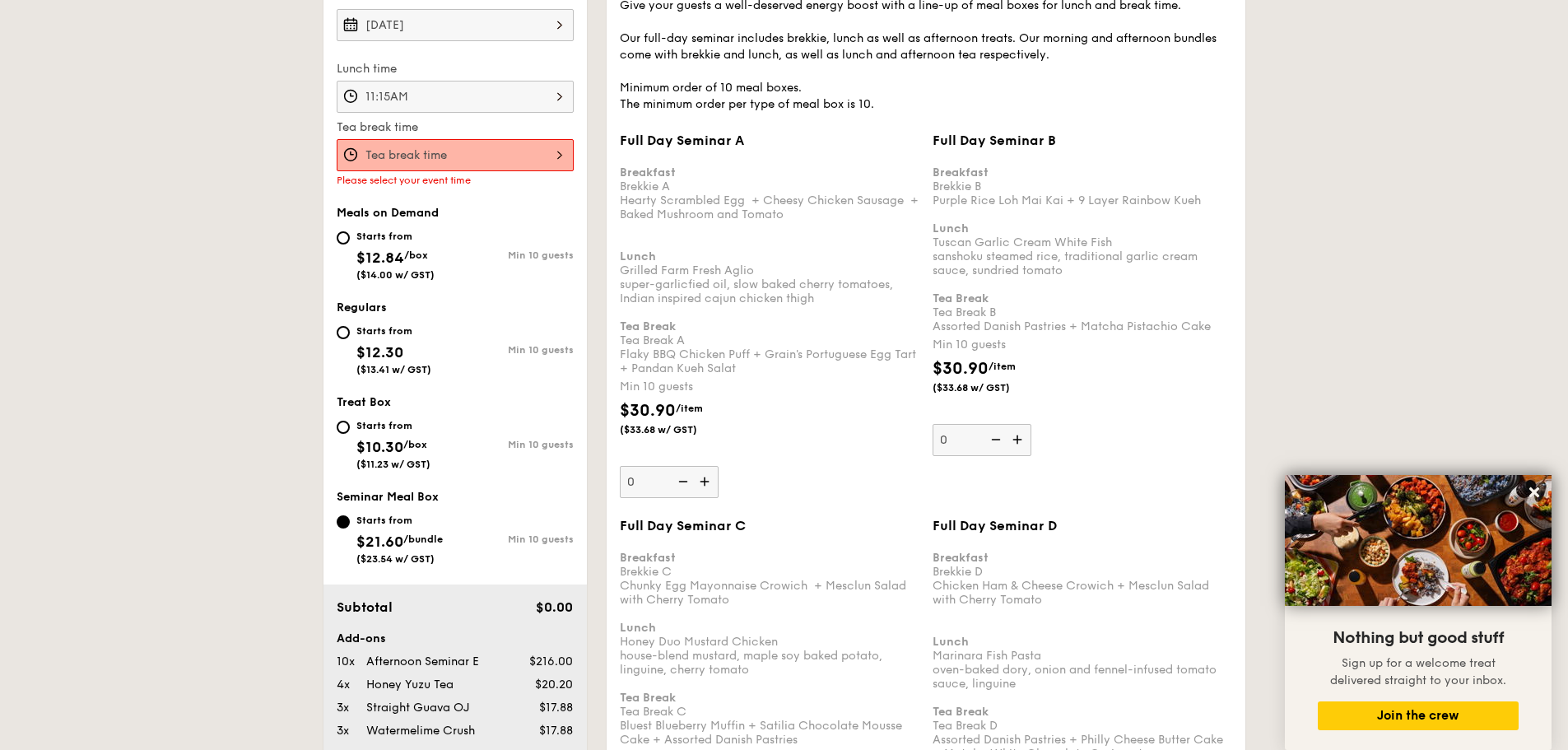
scroll to position [275, 0]
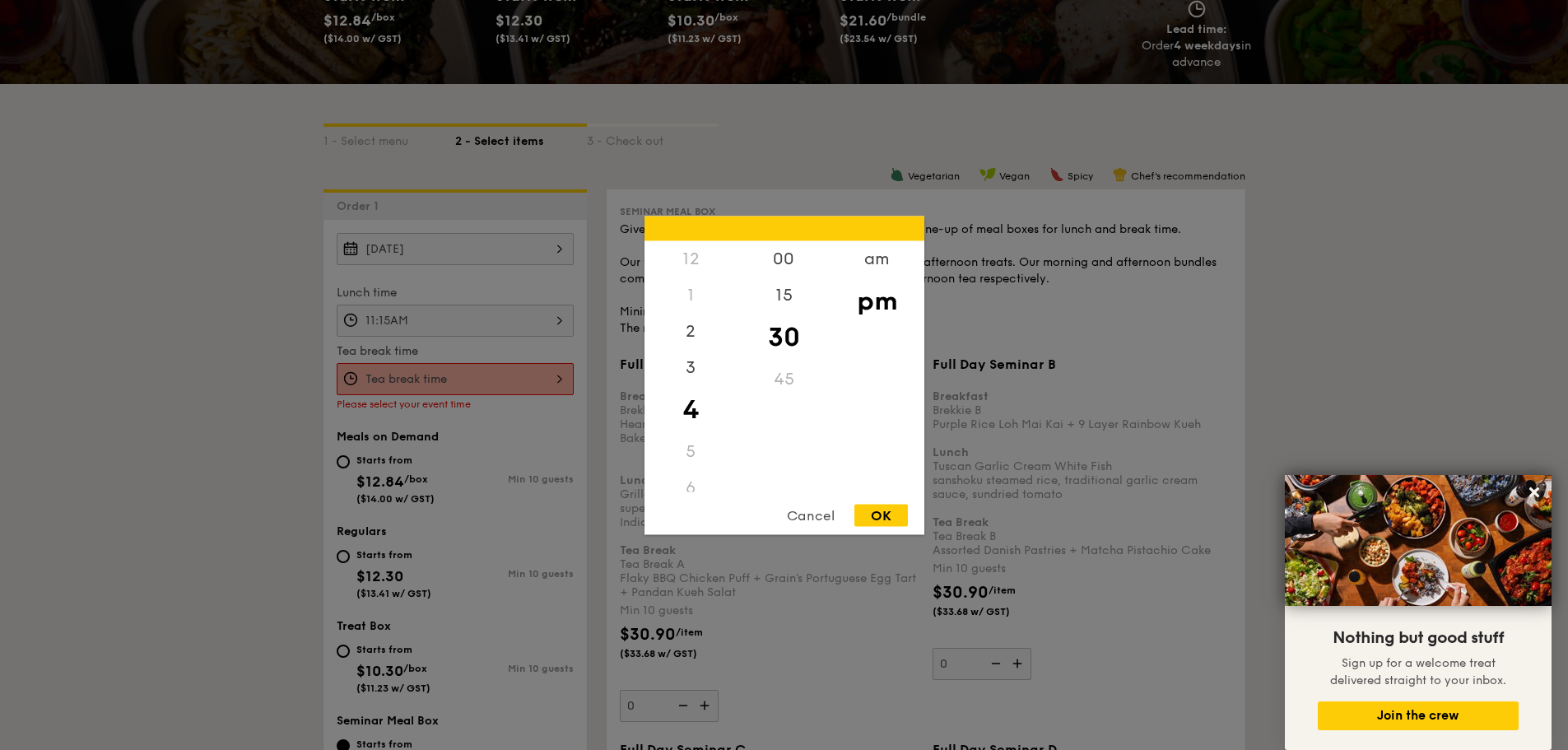
click at [510, 374] on div "12 1 2 3 4 5 6 7 8 9 10 11 00 15 30 45 am pm Cancel OK" at bounding box center [454, 379] width 237 height 32
click at [698, 255] on div "12" at bounding box center [691, 258] width 93 height 36
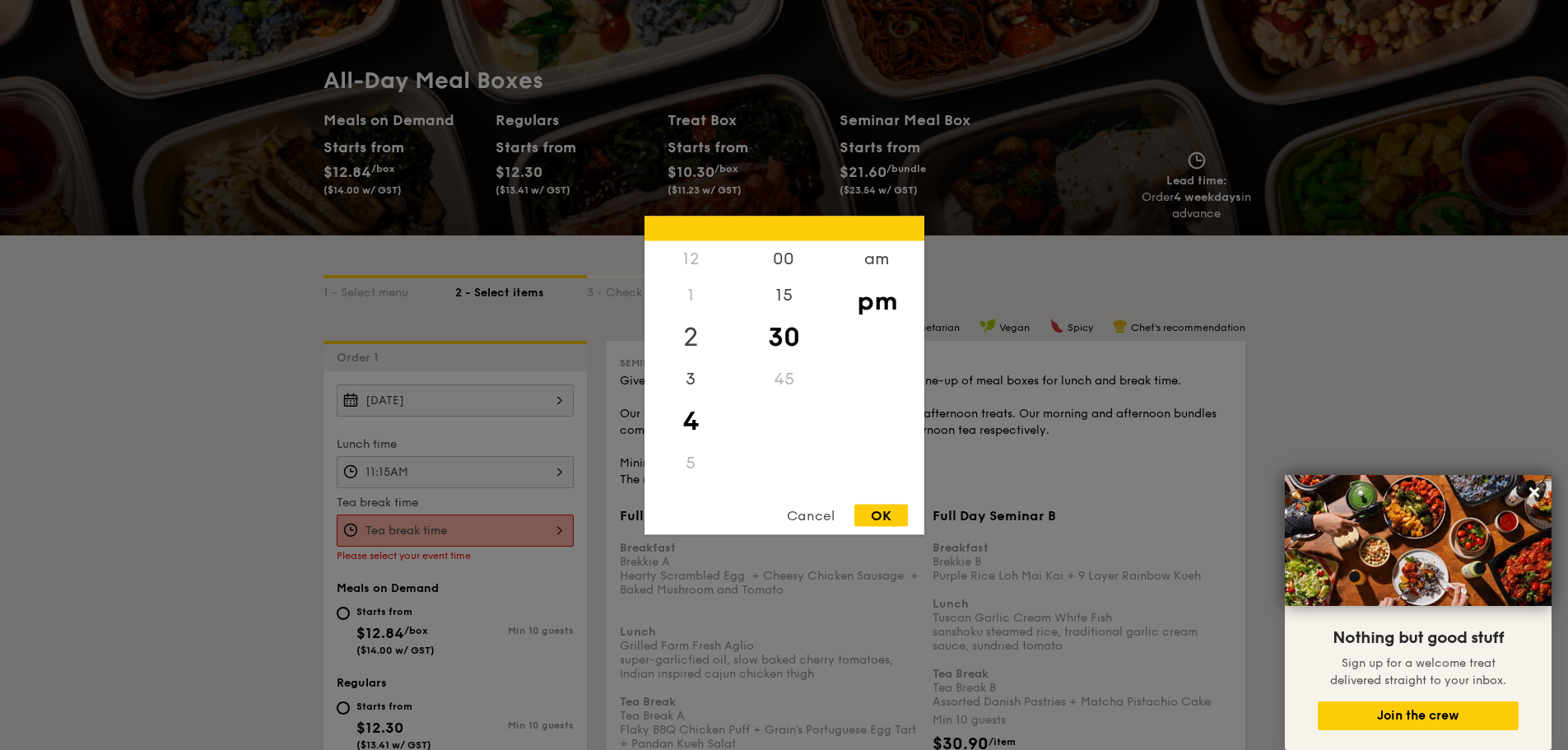
scroll to position [111, 0]
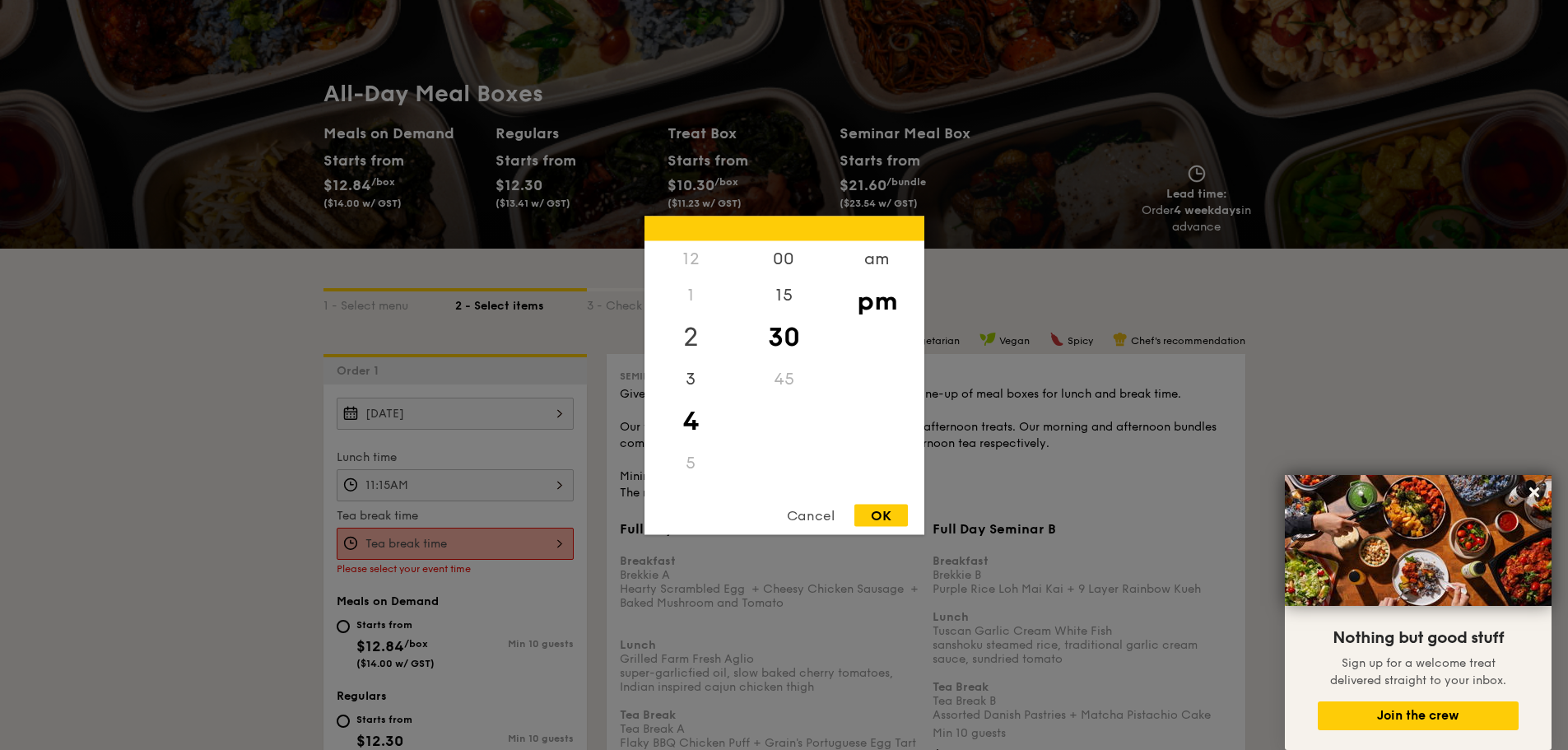
click at [693, 331] on div "2" at bounding box center [691, 336] width 93 height 48
click at [890, 522] on div "OK" at bounding box center [881, 515] width 53 height 22
type input "2:30PM"
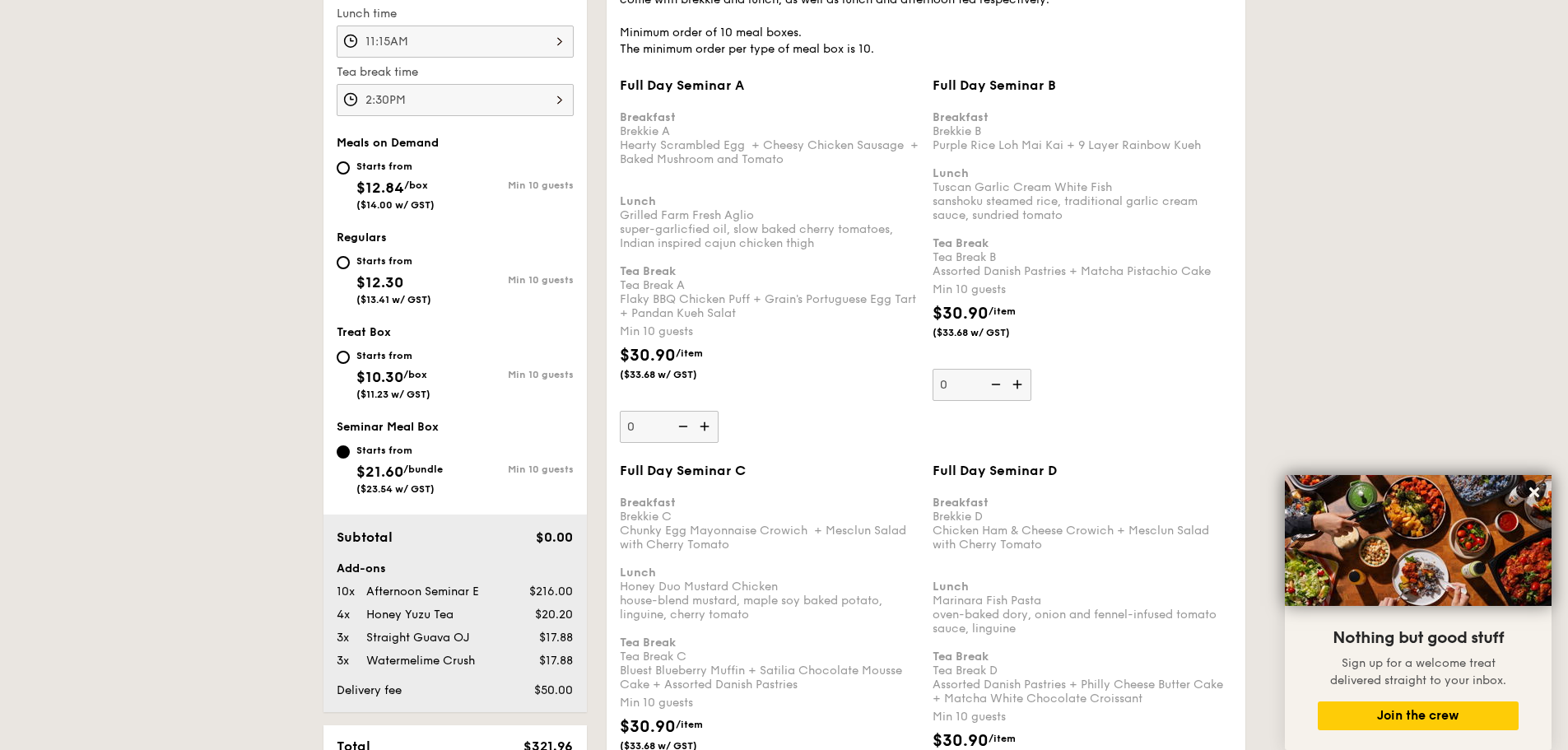
scroll to position [439, 0]
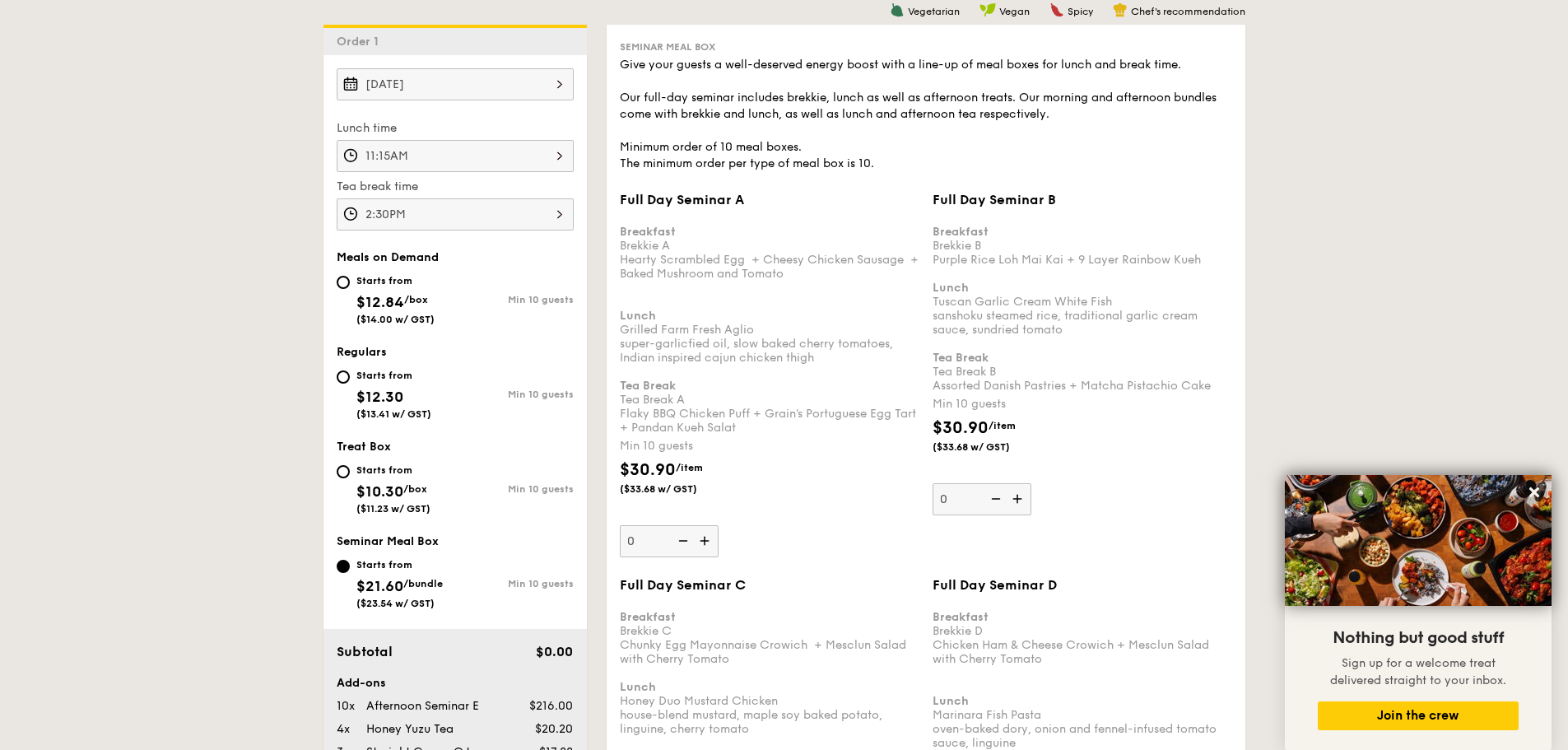
click at [444, 148] on div "11:15AM" at bounding box center [454, 156] width 237 height 32
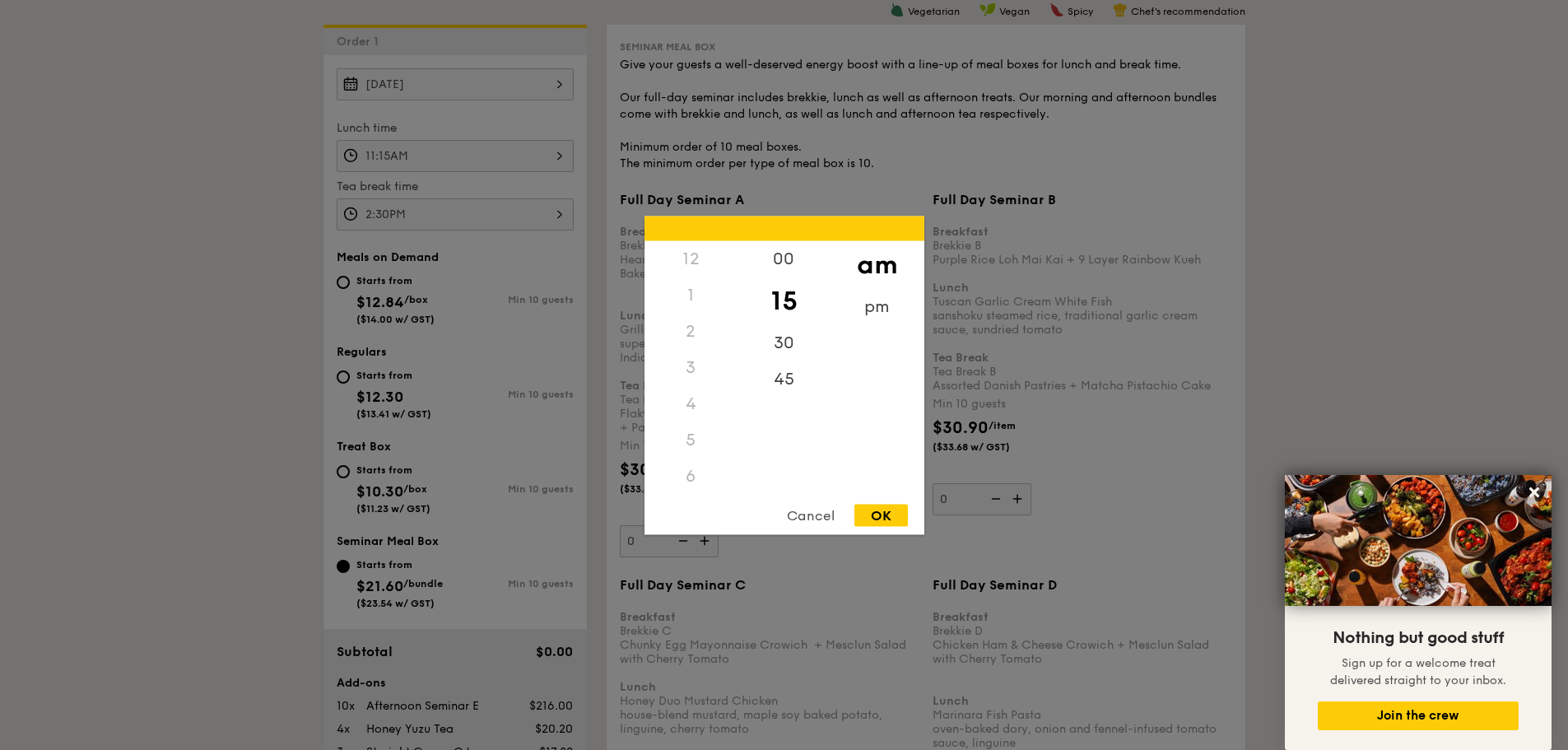
scroll to position [195, 0]
click at [778, 347] on div "30" at bounding box center [783, 348] width 93 height 48
click at [893, 513] on div "OK" at bounding box center [881, 515] width 53 height 22
type input "11:30AM"
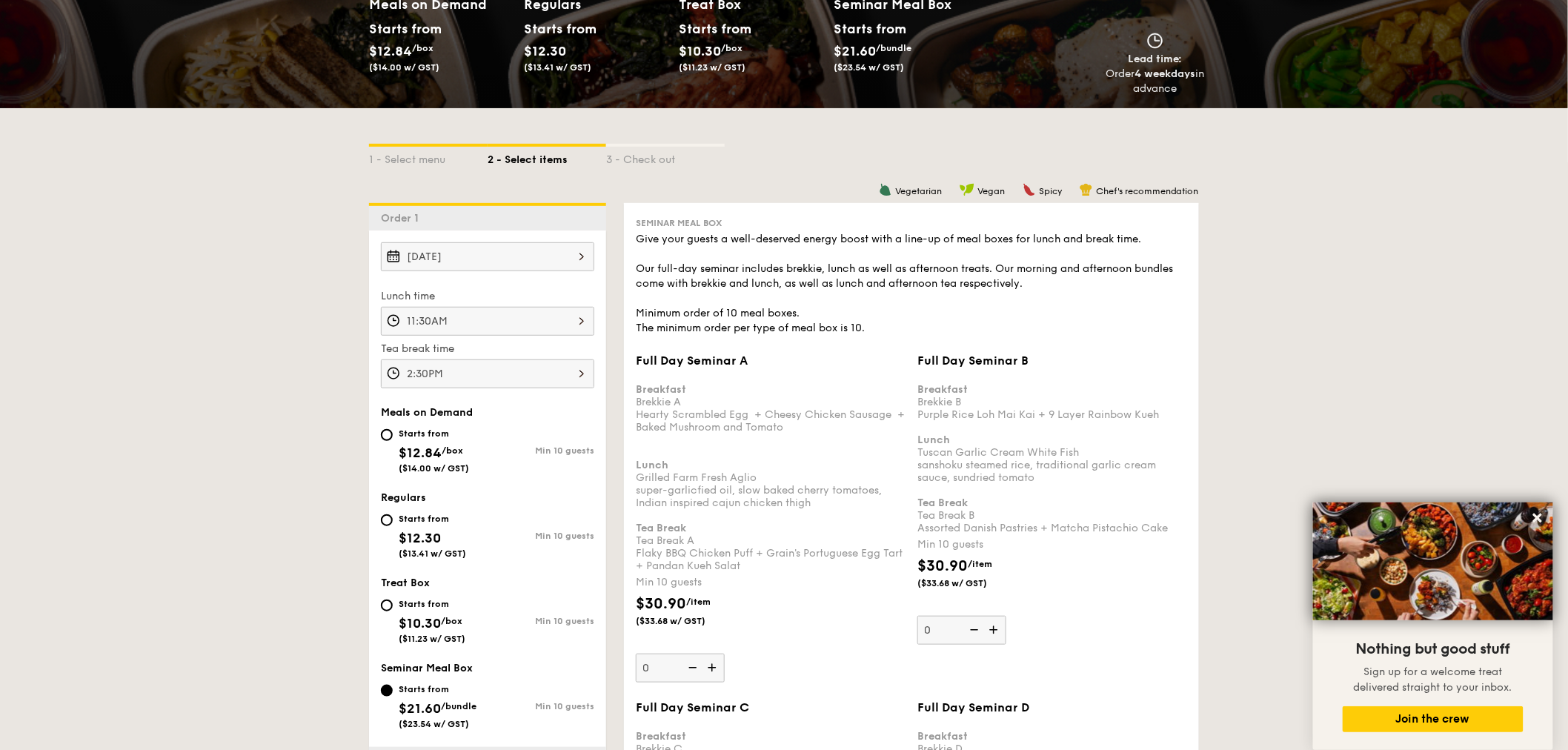
scroll to position [132, 0]
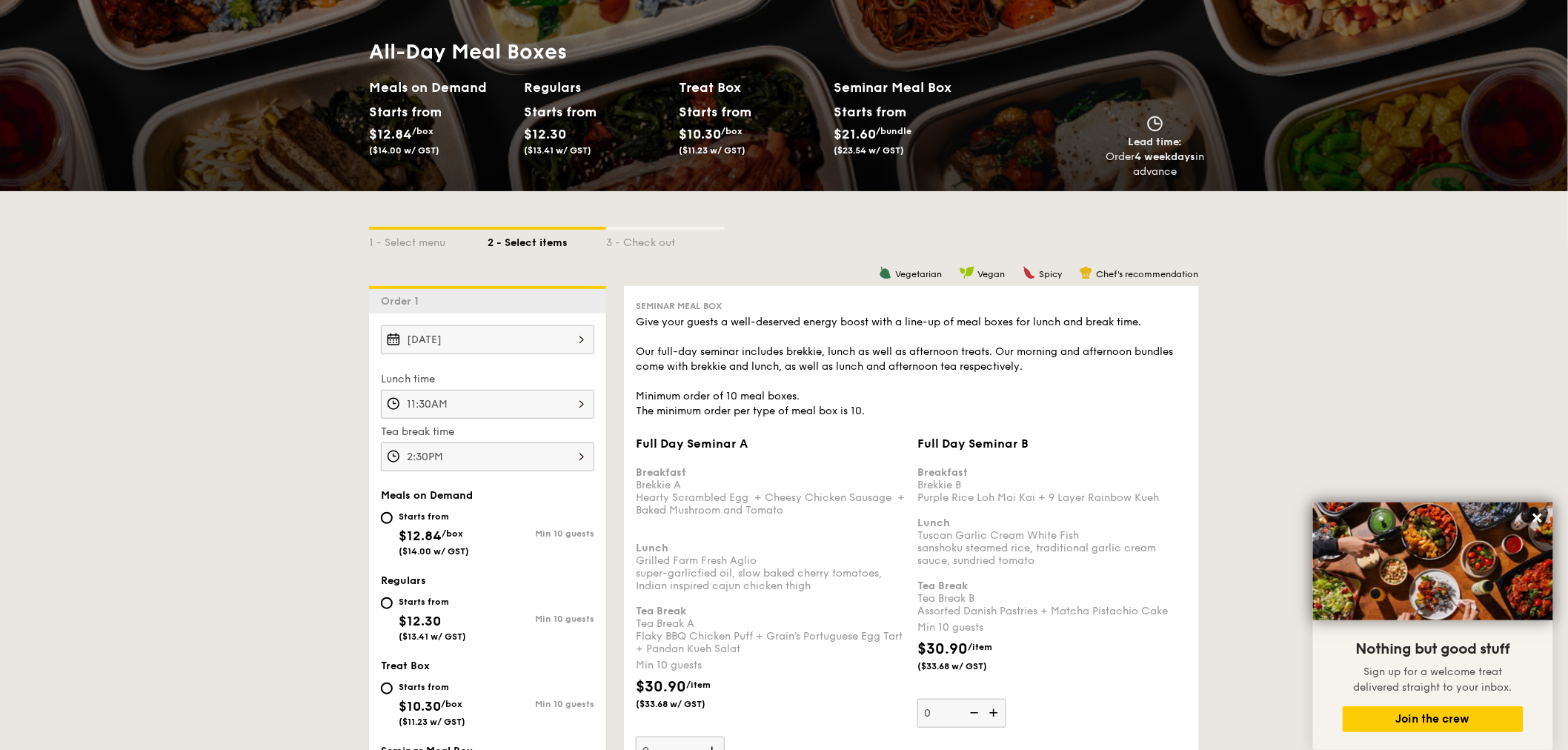
click at [530, 460] on div "2:30PM" at bounding box center [487, 456] width 213 height 29
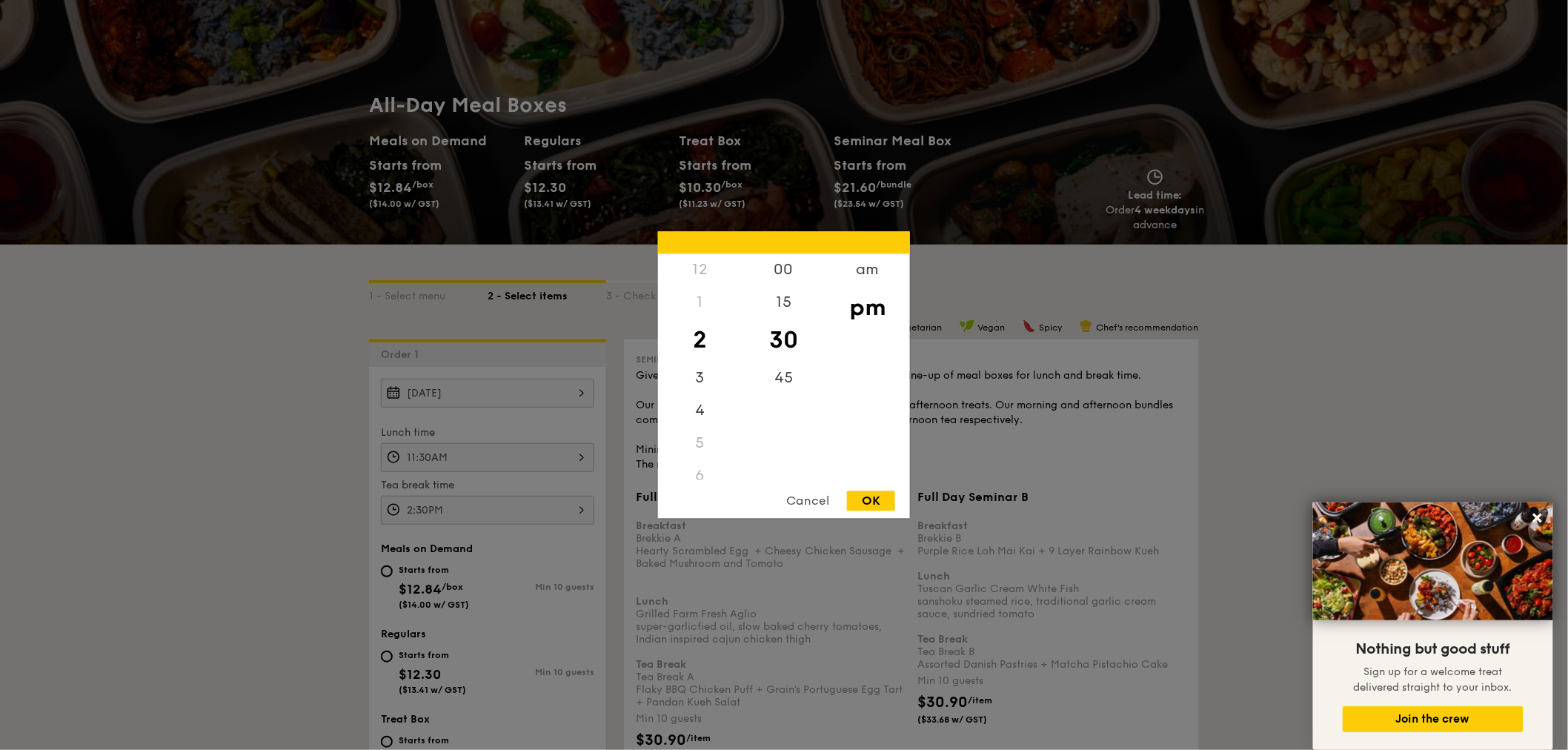
scroll to position [50, 0]
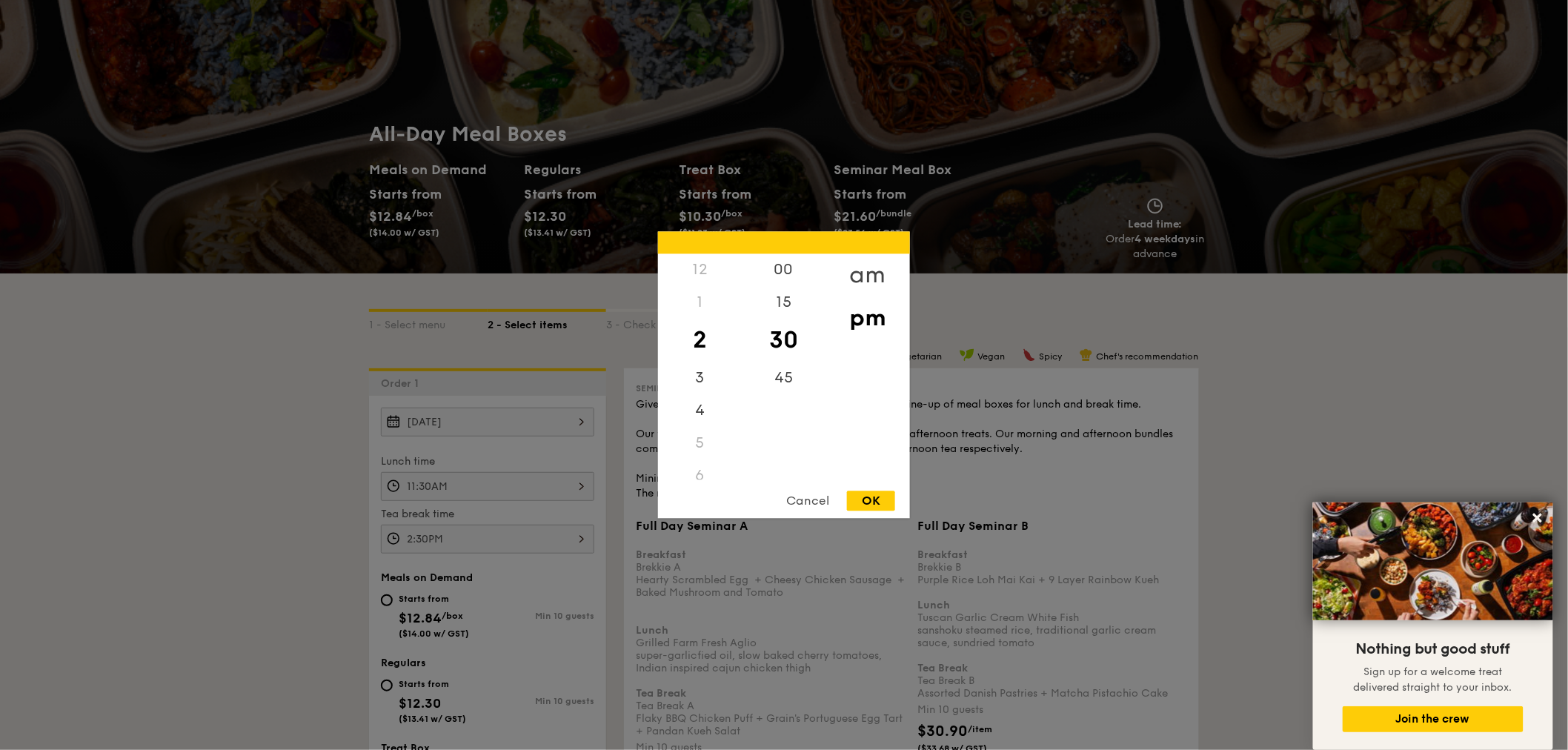
click at [876, 275] on div "am" at bounding box center [867, 275] width 84 height 43
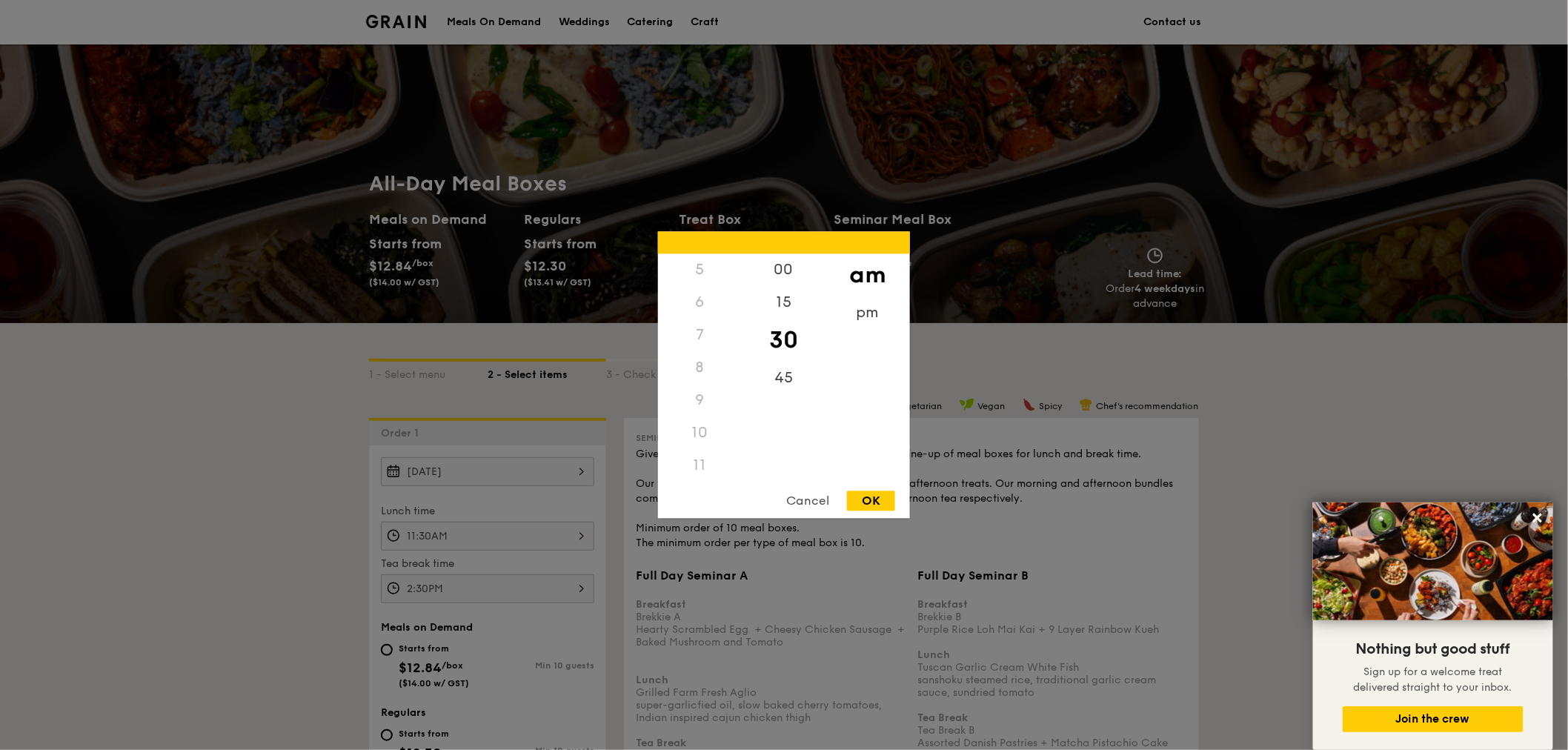
scroll to position [168, 0]
drag, startPoint x: 870, startPoint y: 499, endPoint x: 895, endPoint y: 494, distance: 25.5
click at [870, 499] on div "OK" at bounding box center [871, 501] width 48 height 20
type input "2:30AM"
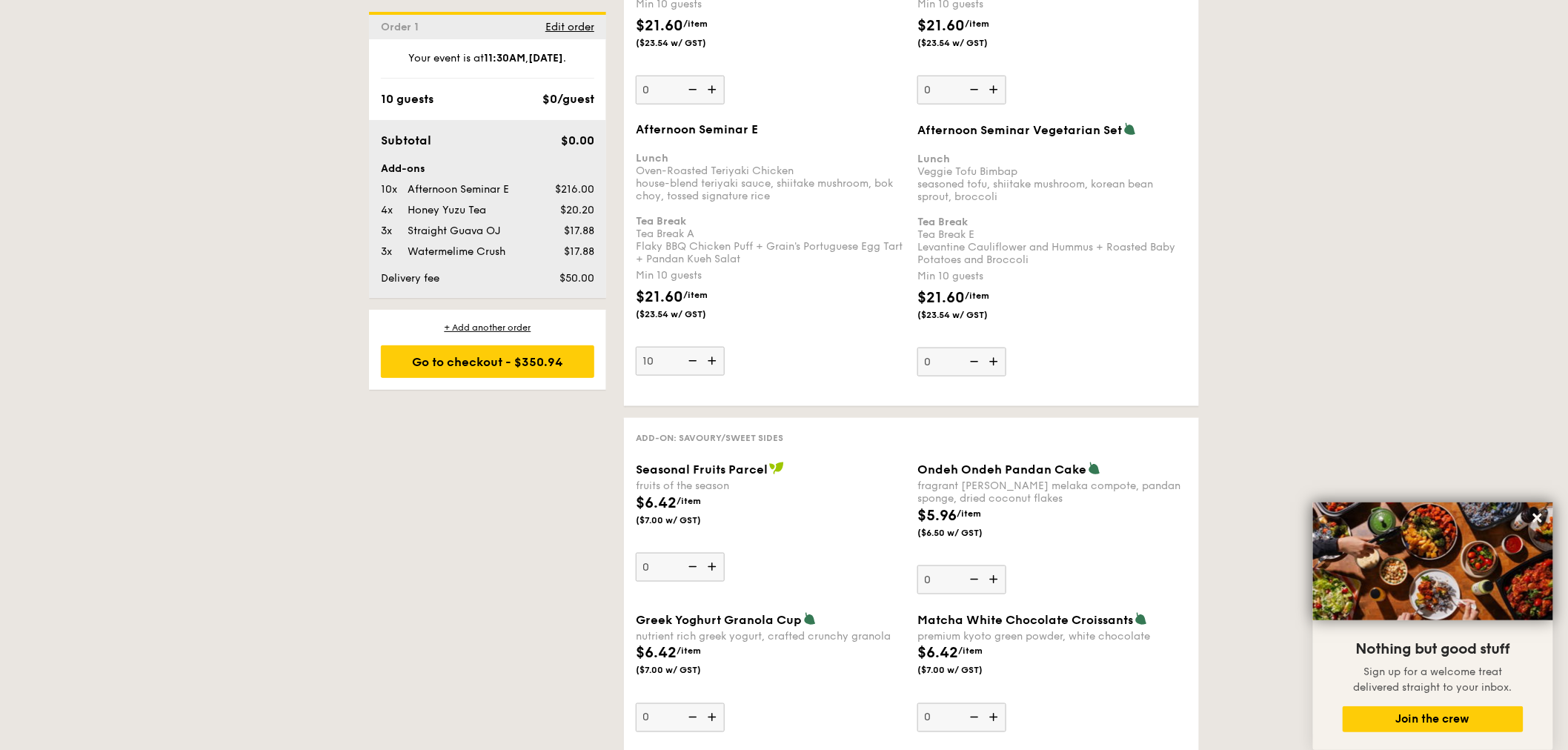
scroll to position [2882, 0]
